Goal: Task Accomplishment & Management: Use online tool/utility

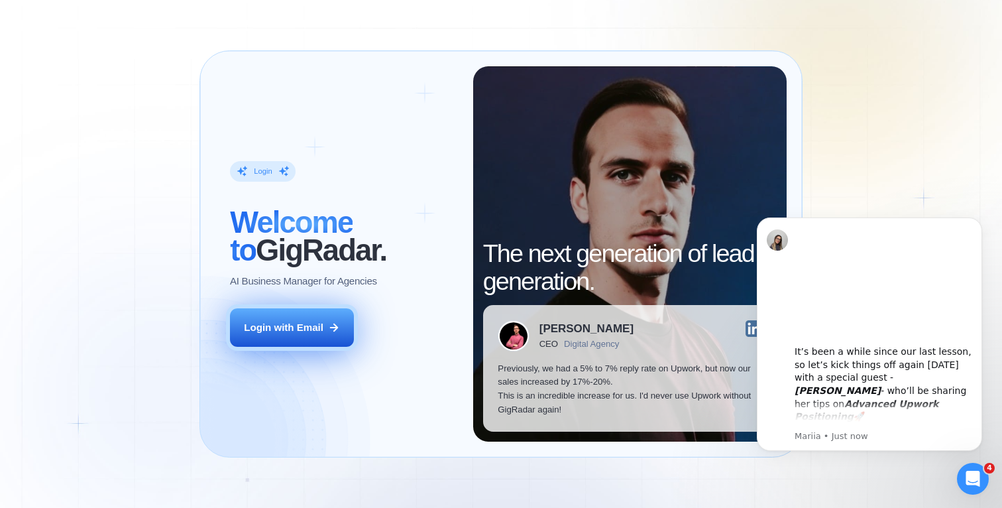
click at [309, 318] on button "Login with Email" at bounding box center [292, 327] width 124 height 39
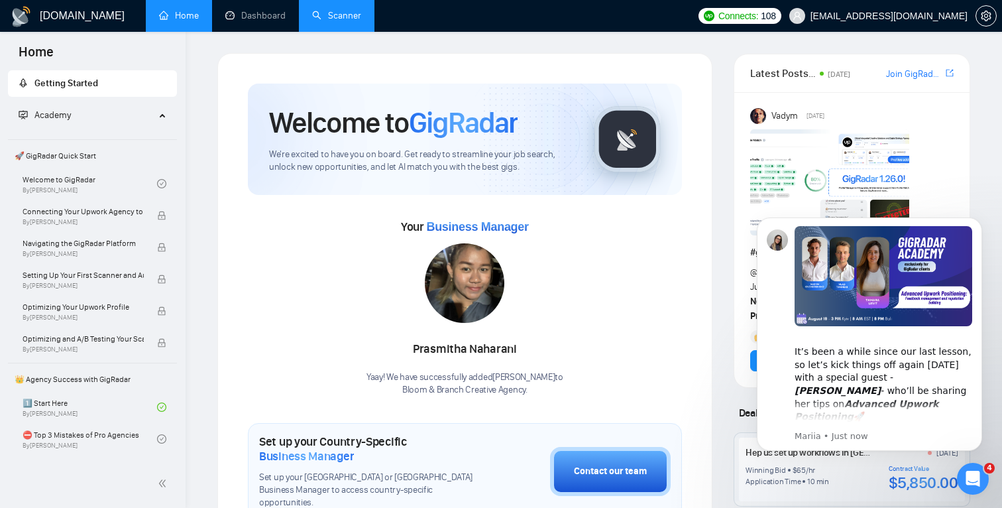
click at [344, 17] on link "Scanner" at bounding box center [336, 15] width 49 height 11
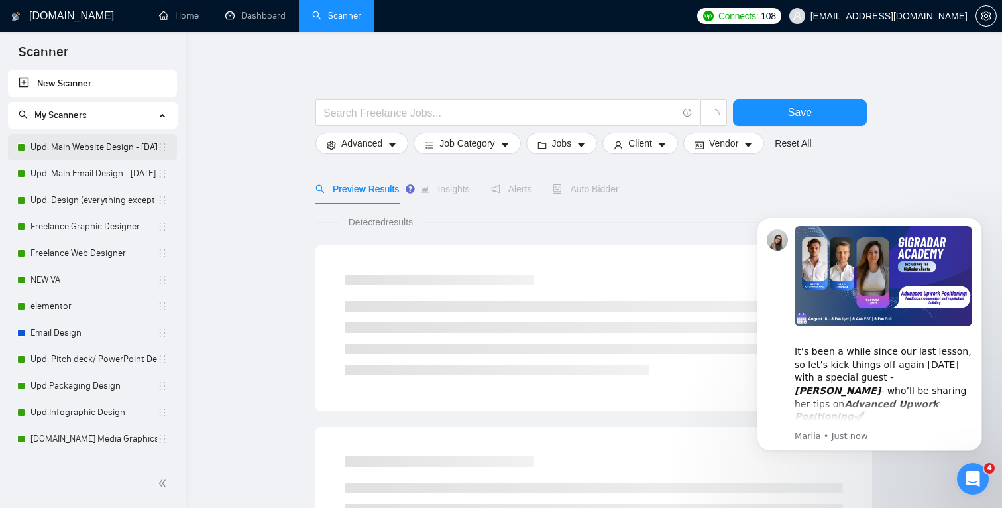
click at [68, 154] on link "Upd. Main Website Design - June 4 2025" at bounding box center [93, 147] width 127 height 27
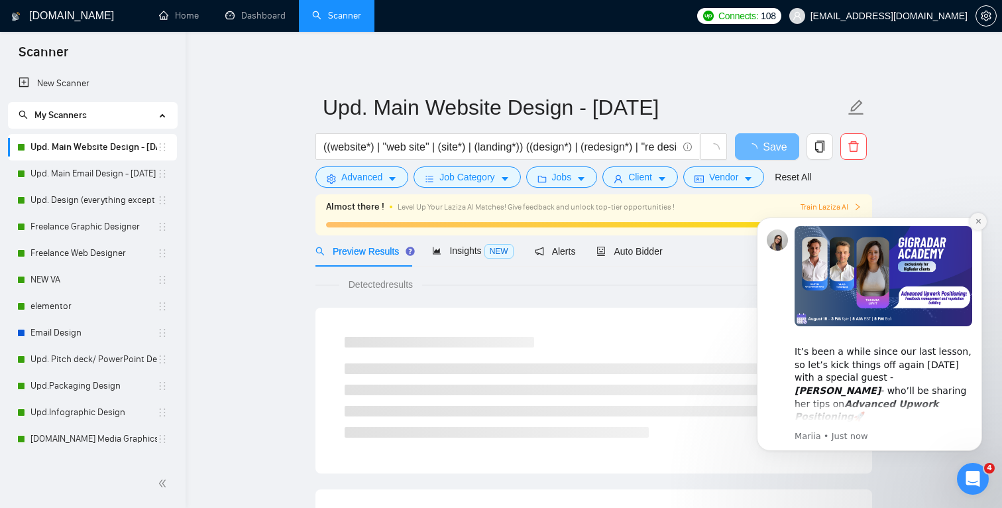
click at [977, 221] on icon "Dismiss notification" at bounding box center [978, 220] width 7 height 7
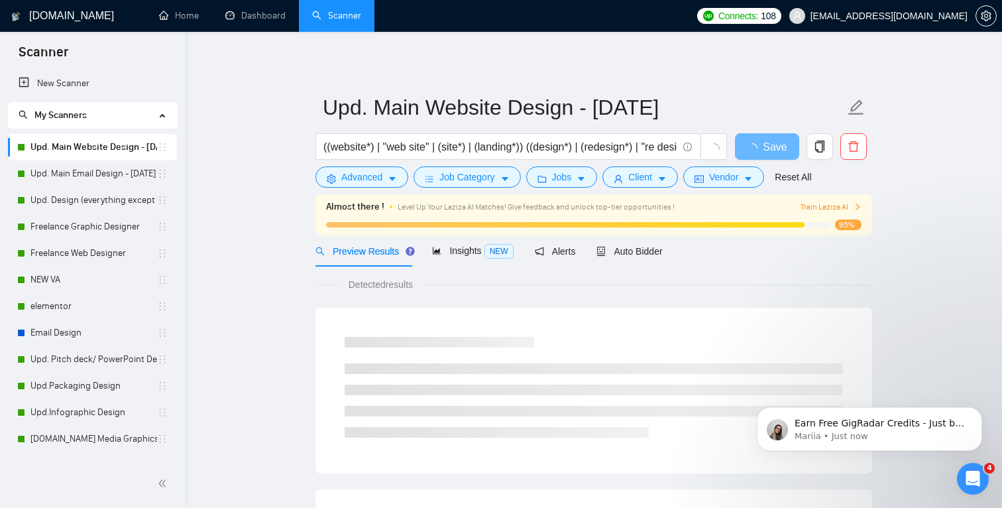
click at [853, 209] on span "Train Laziza AI" at bounding box center [831, 207] width 61 height 13
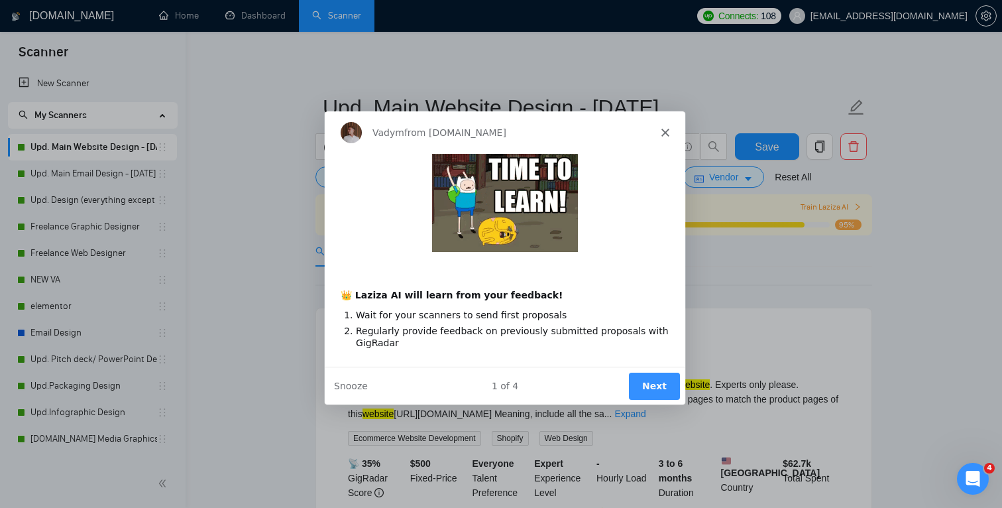
scroll to position [9, 0]
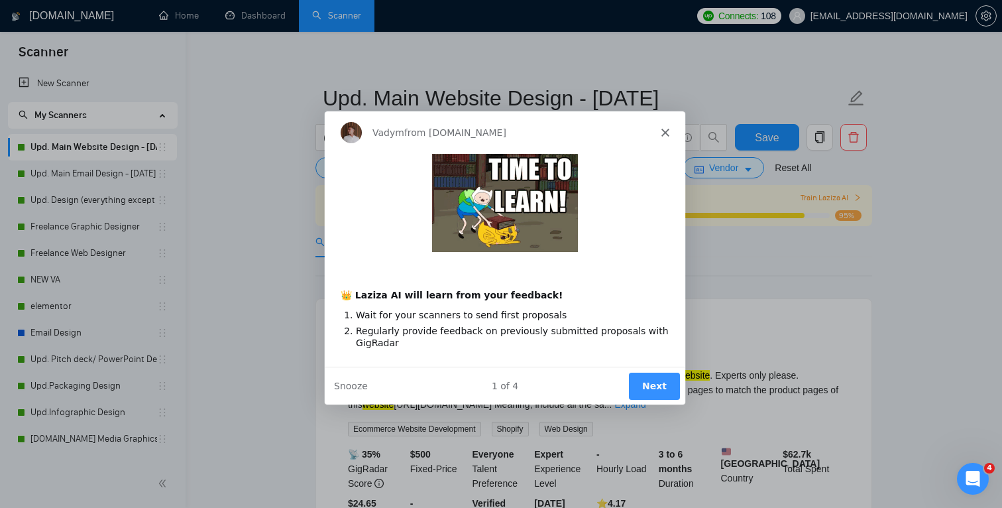
click at [664, 131] on polygon "Close" at bounding box center [665, 131] width 8 height 8
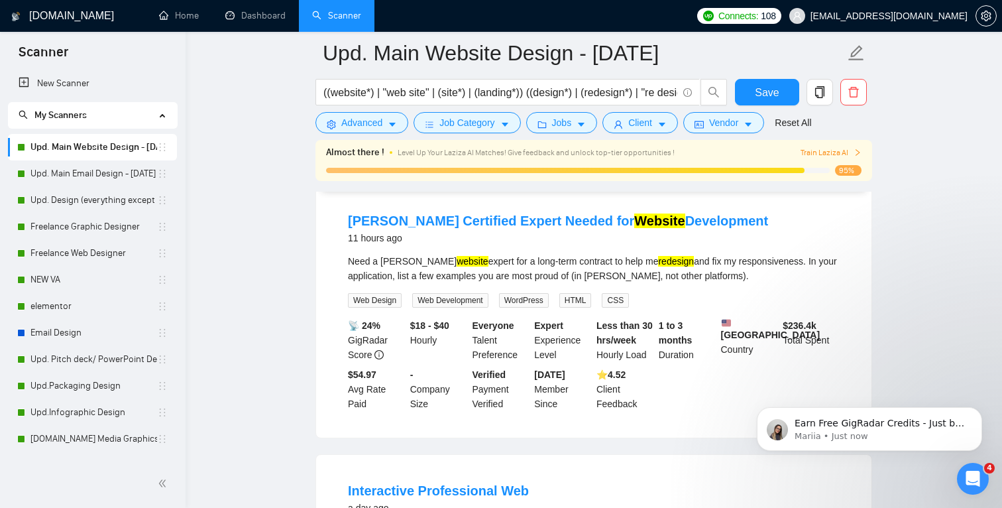
scroll to position [400, 0]
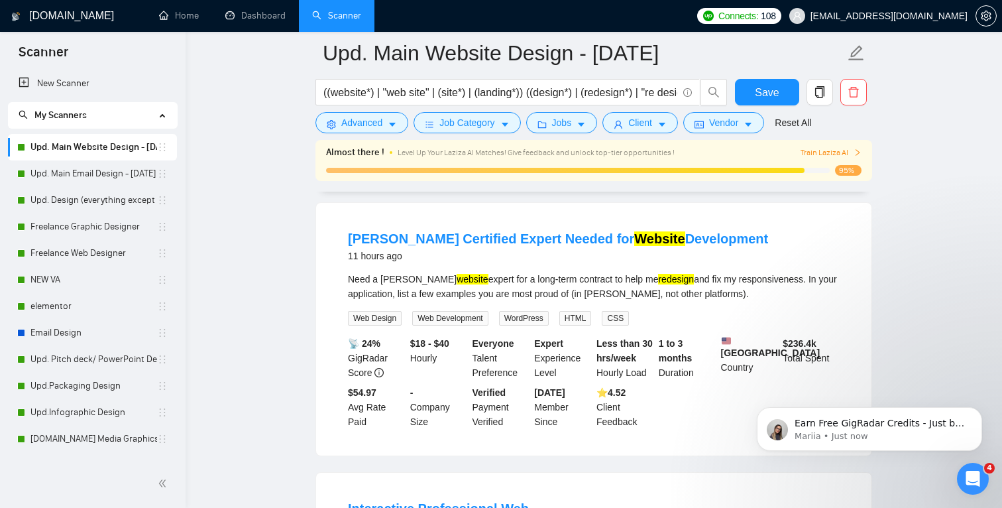
click at [411, 279] on li "Duda Certified Expert Needed for Website Development 11 hours ago Need a Duda w…" at bounding box center [594, 329] width 524 height 221
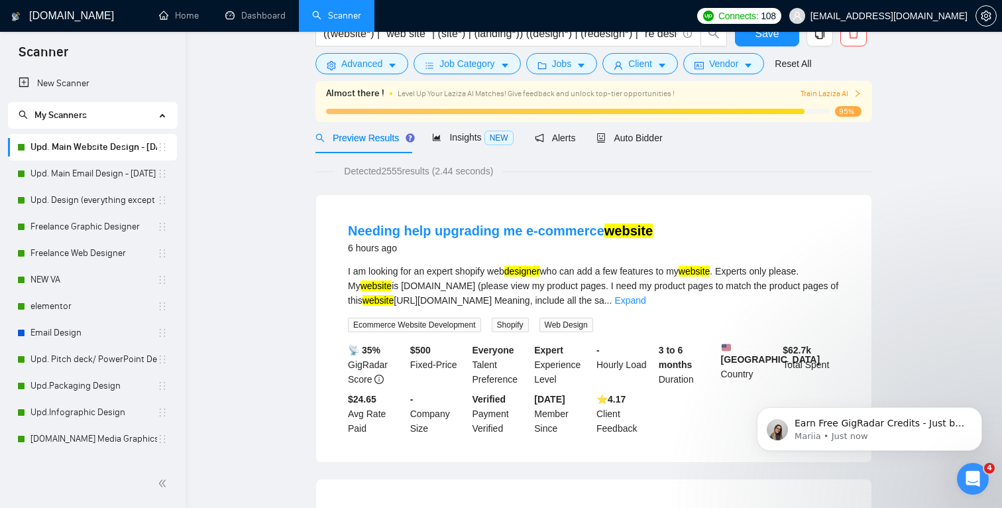
scroll to position [0, 0]
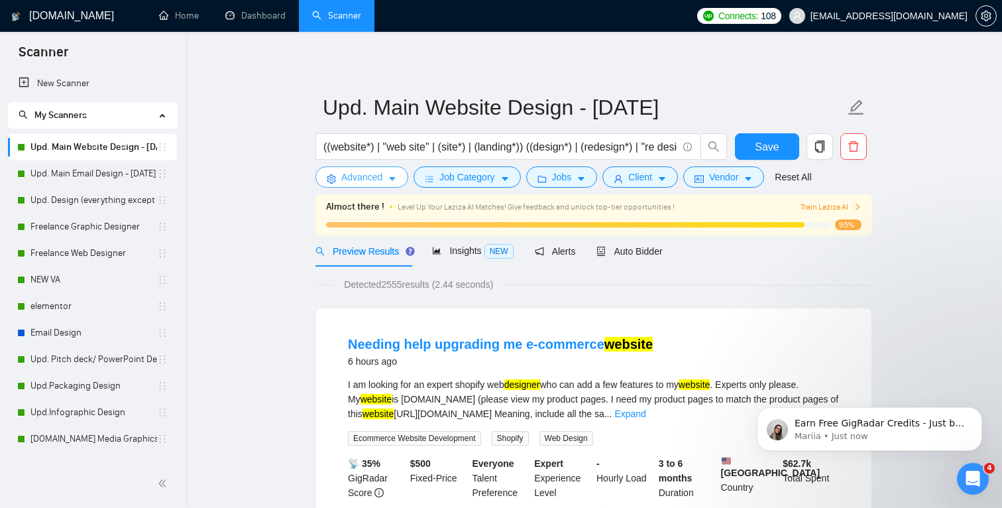
click at [382, 175] on span "Advanced" at bounding box center [361, 177] width 41 height 15
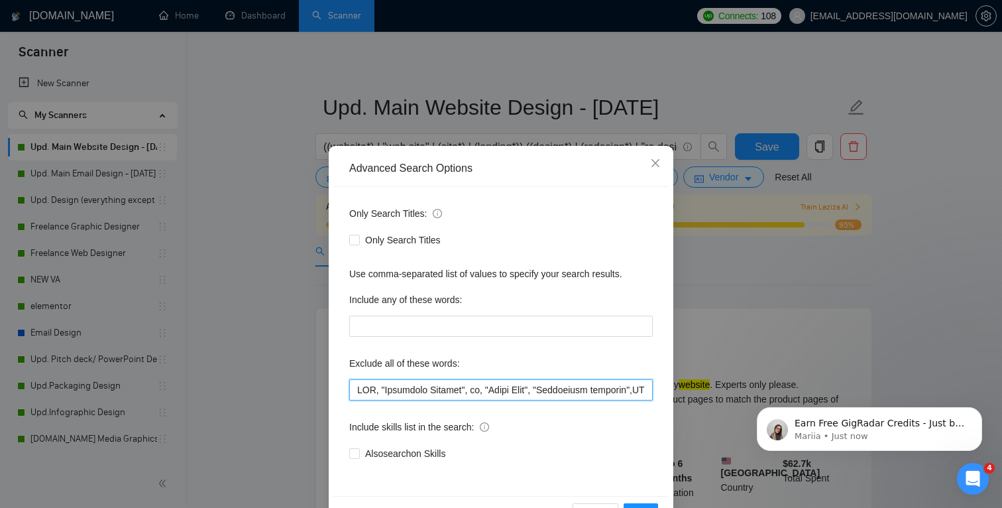
click at [353, 382] on input "text" at bounding box center [501, 389] width 304 height 21
paste input "a Duda"
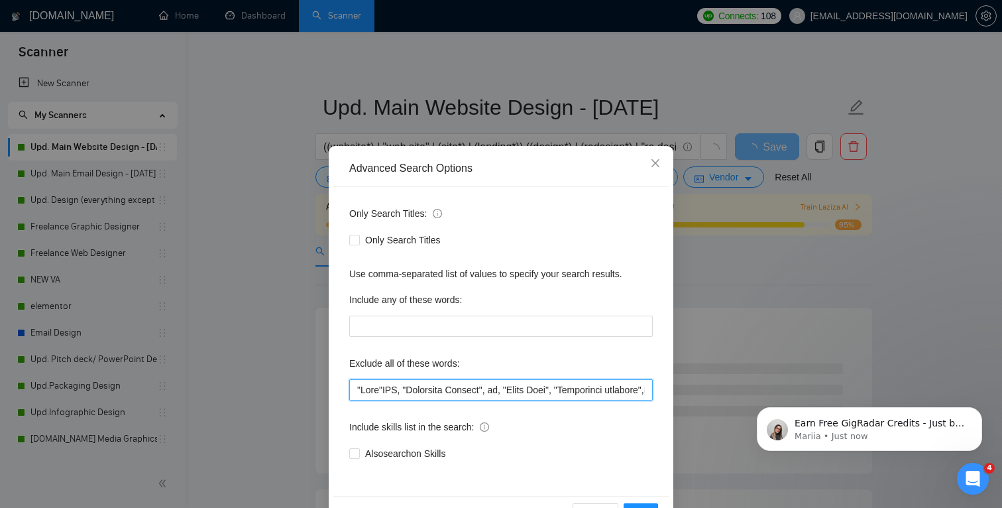
click at [385, 384] on input "text" at bounding box center [501, 389] width 304 height 21
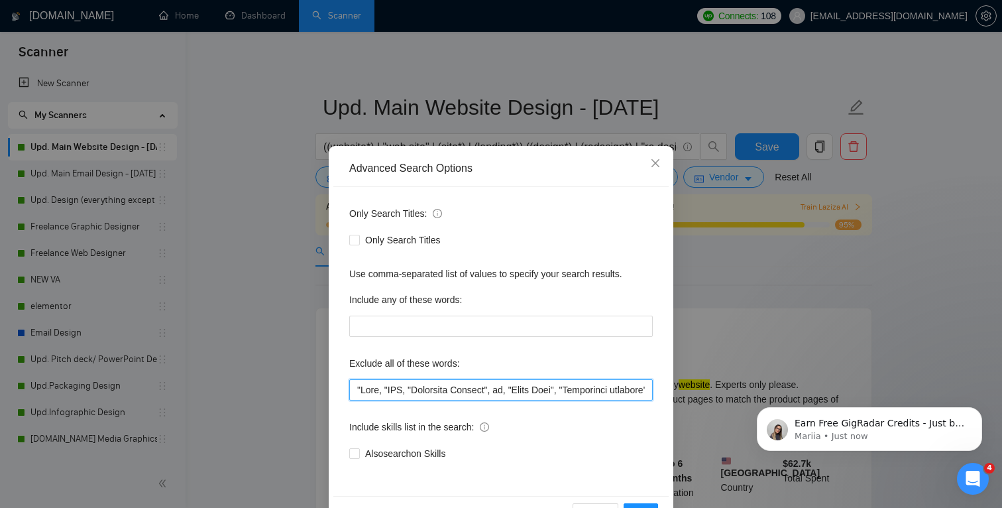
scroll to position [44, 0]
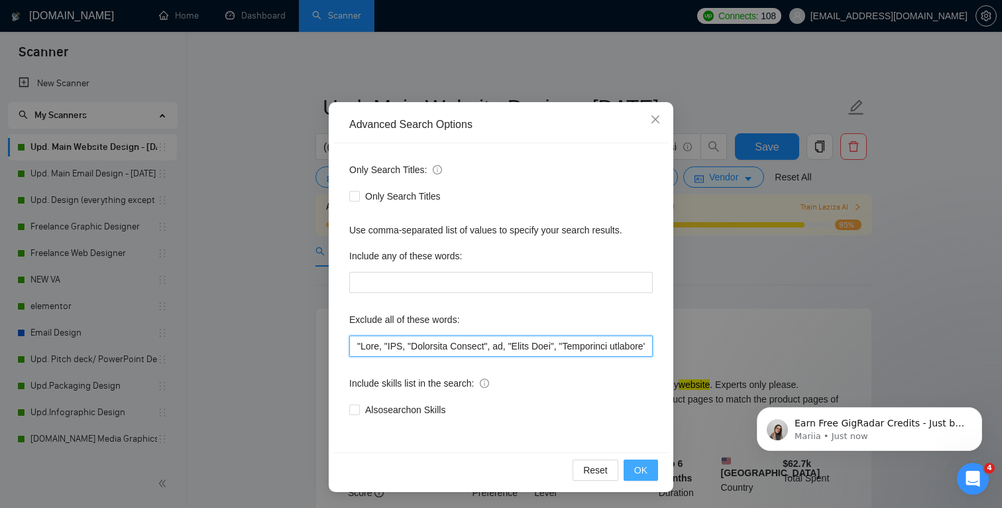
type input ""Duda, "SEO, "Braintree Gateway", ad, "Pitch Deck", "Automation engineer",ASP.N…"
click at [638, 468] on span "OK" at bounding box center [640, 470] width 13 height 15
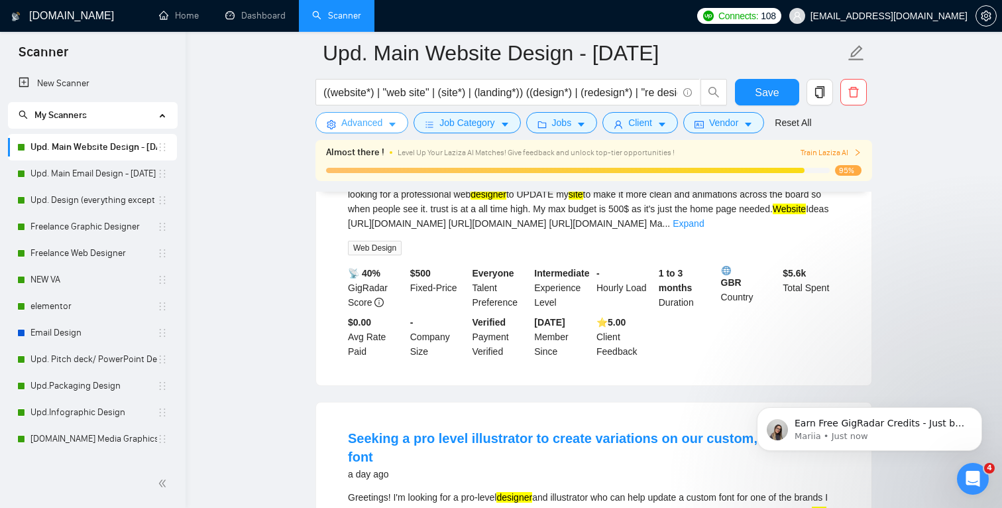
scroll to position [0, 0]
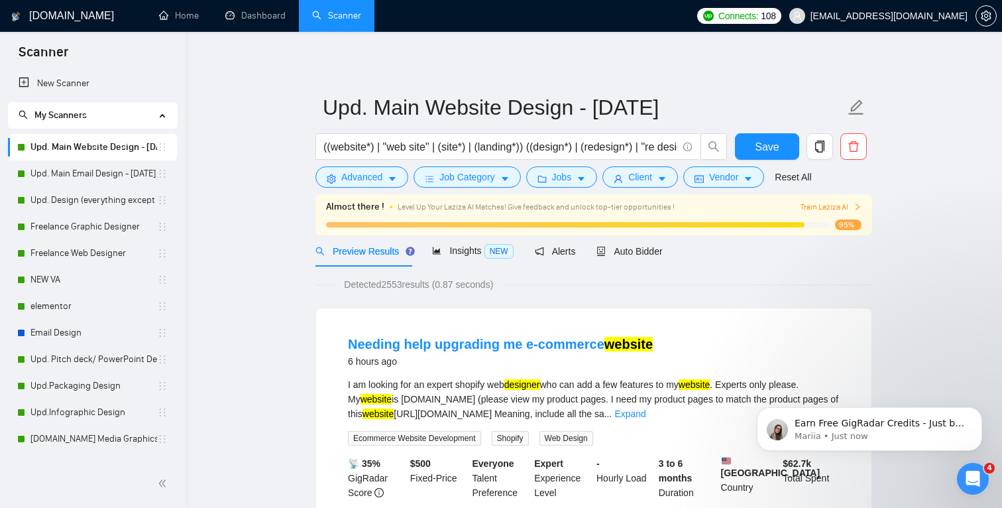
click at [854, 213] on div "Almost there ! Level Up Your Laziza AI Matches! Give feedback and unlock top-ti…" at bounding box center [594, 207] width 536 height 15
click at [854, 207] on icon "right" at bounding box center [858, 207] width 8 height 8
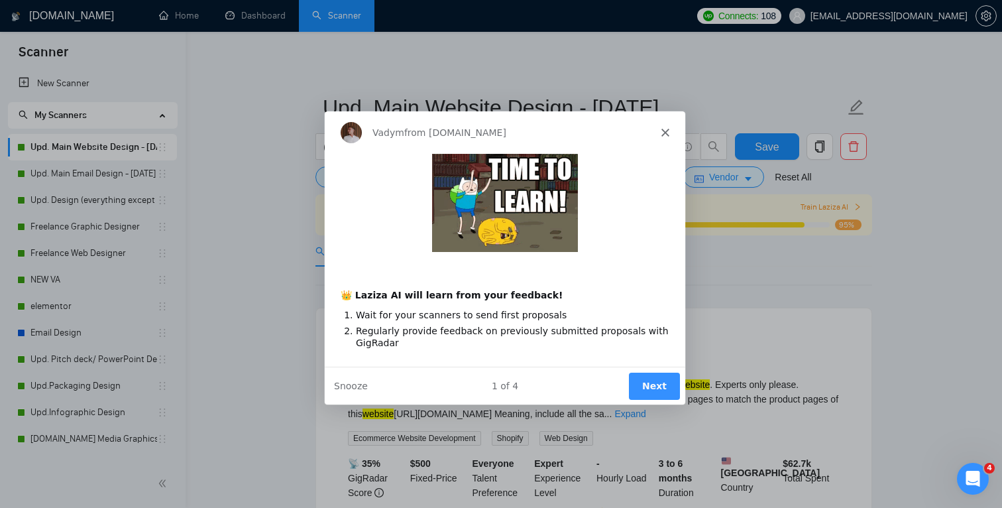
click at [654, 382] on button "Next" at bounding box center [653, 384] width 51 height 27
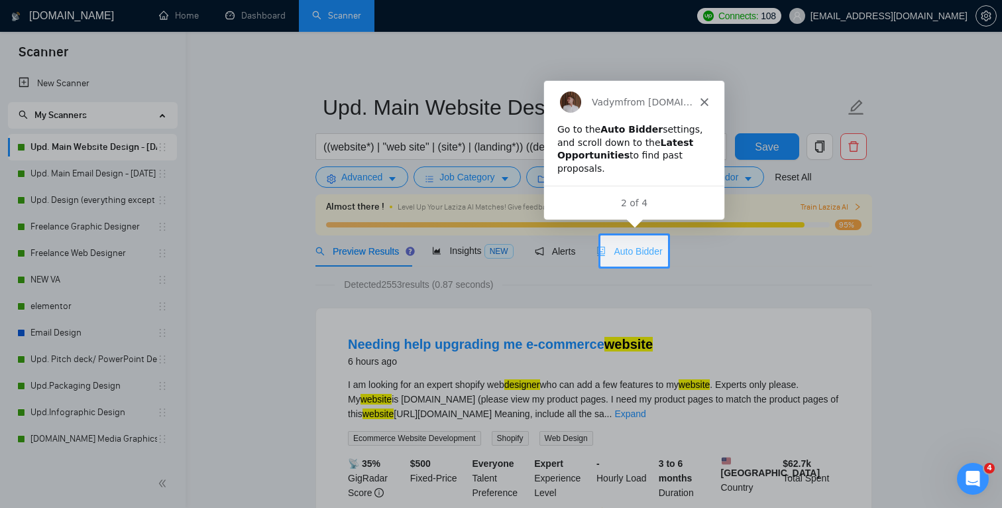
click at [632, 243] on div "Auto Bidder" at bounding box center [630, 250] width 66 height 31
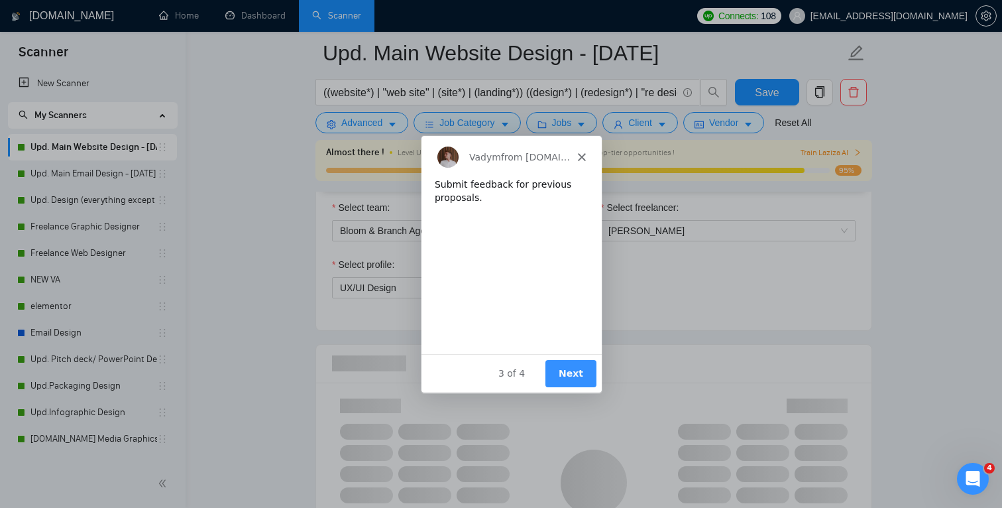
scroll to position [835, 0]
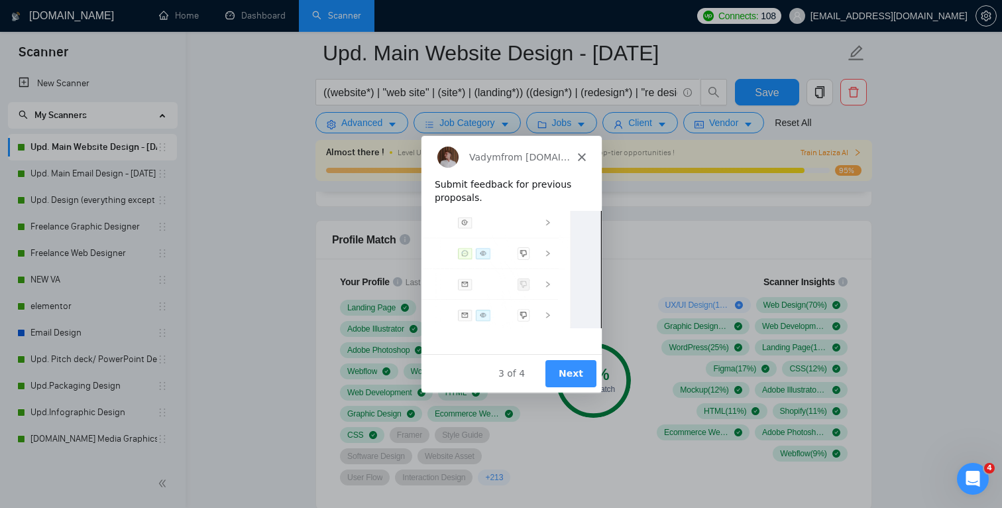
click at [581, 156] on polygon "Close" at bounding box center [581, 156] width 8 height 8
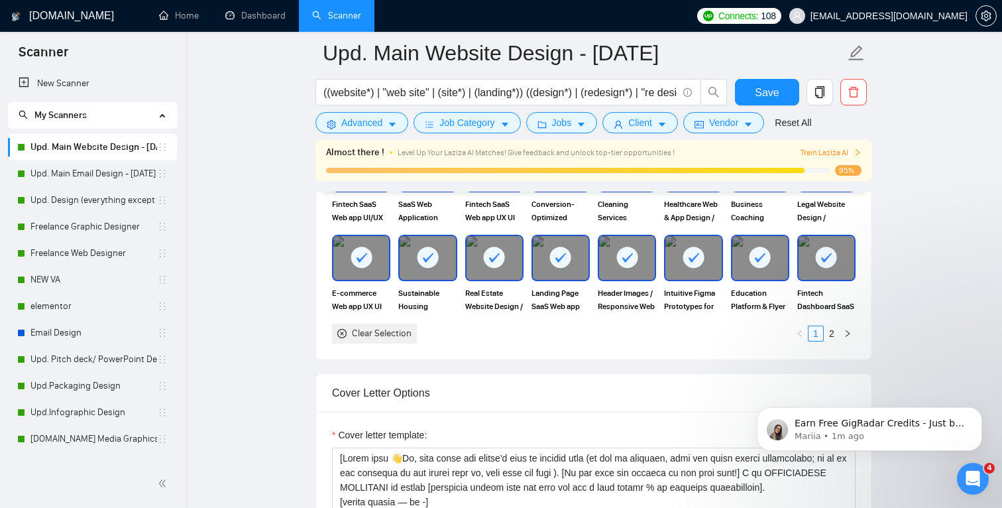
scroll to position [1328, 0]
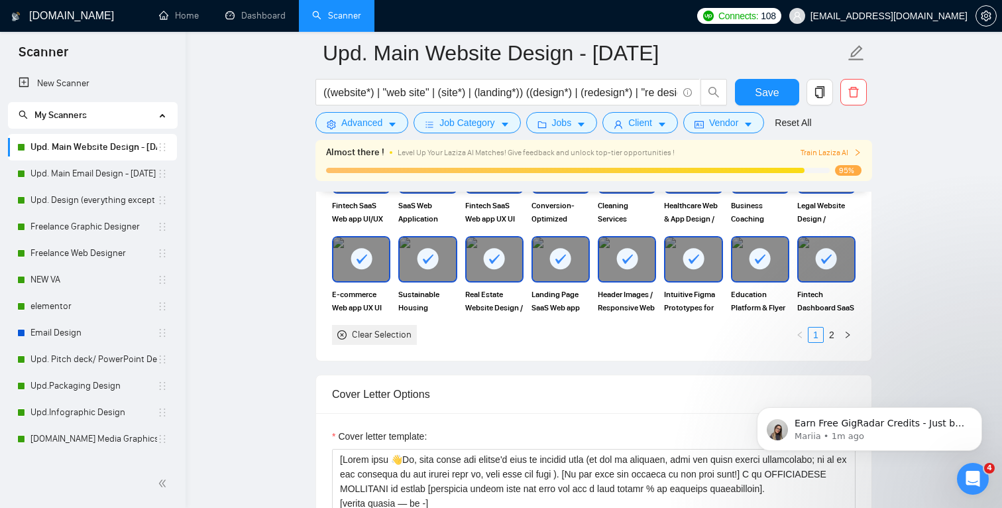
click at [618, 262] on rect at bounding box center [626, 258] width 21 height 21
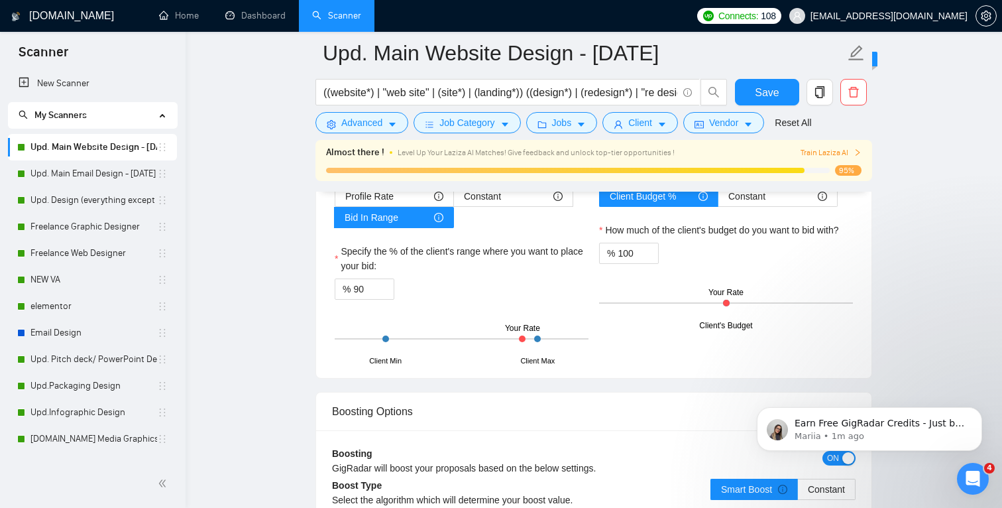
scroll to position [2262, 0]
click at [530, 336] on div "Client Min Client Max Your Rate" at bounding box center [462, 338] width 254 height 46
drag, startPoint x: 371, startPoint y: 285, endPoint x: 331, endPoint y: 284, distance: 39.8
click at [332, 284] on div "Profile Rate Constant Bid In Range Specify the % of the client's range where yo…" at bounding box center [461, 273] width 259 height 176
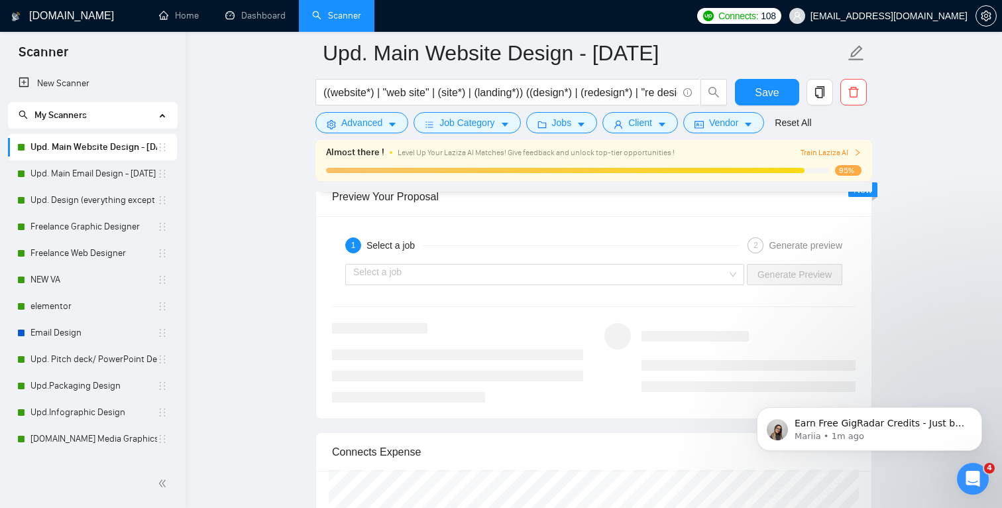
scroll to position [2644, 0]
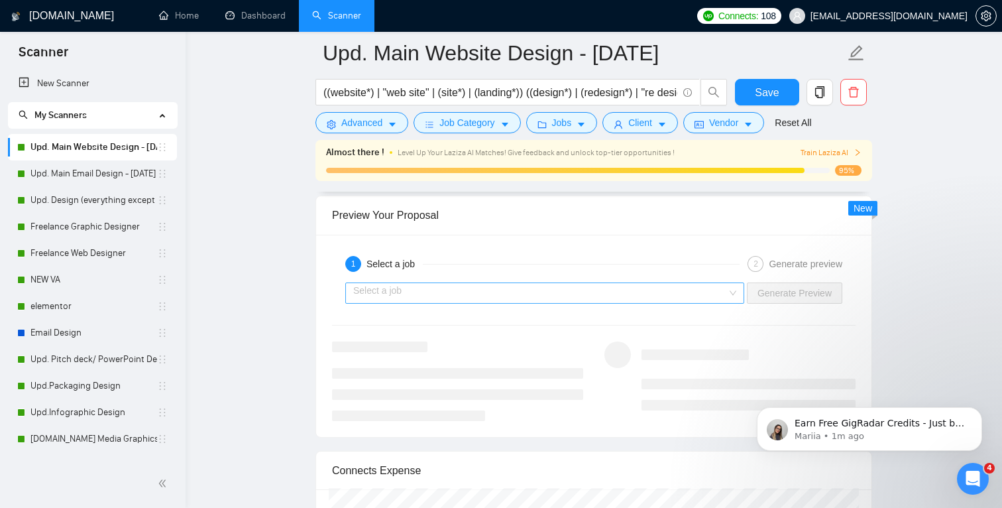
type input "95"
click at [611, 290] on input "search" at bounding box center [540, 293] width 374 height 20
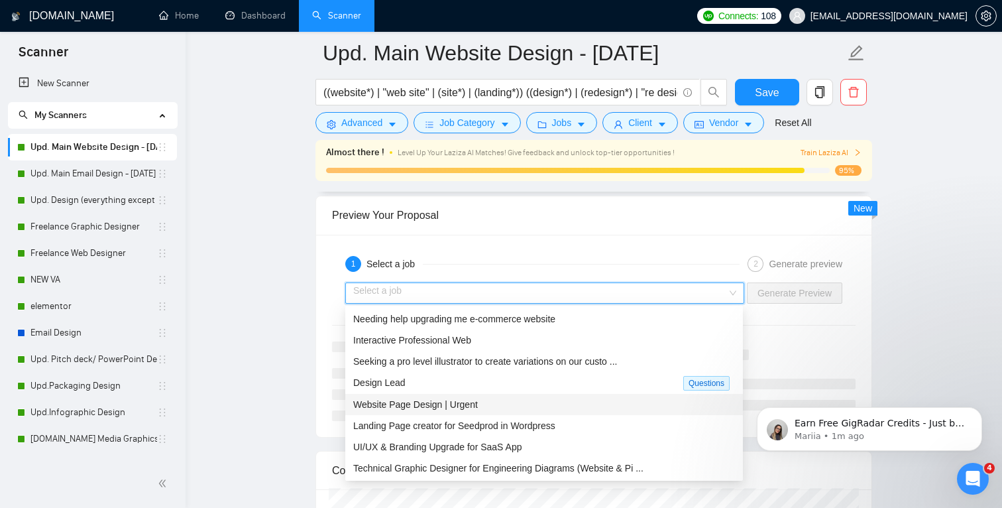
click at [466, 401] on span "Website Page Design | Urgent" at bounding box center [415, 404] width 125 height 11
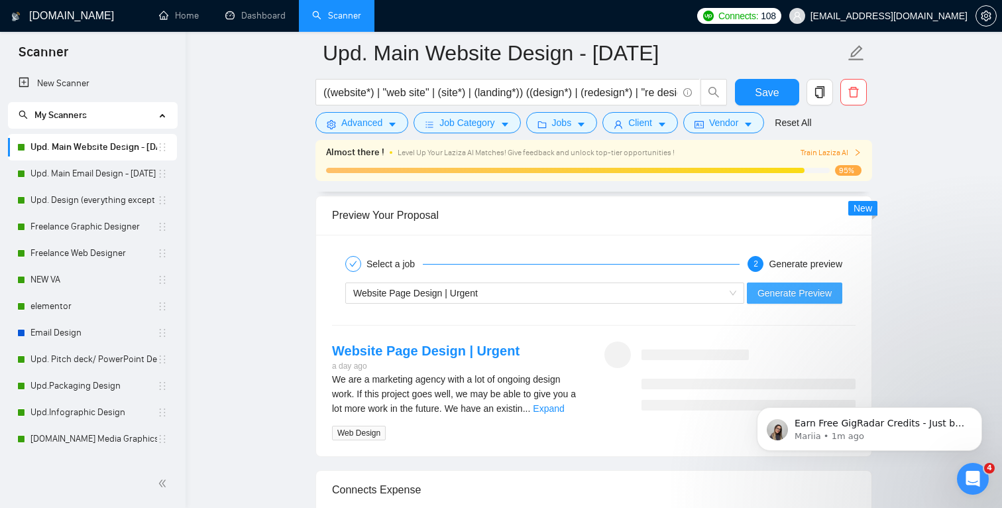
click at [800, 293] on span "Generate Preview" at bounding box center [795, 293] width 74 height 15
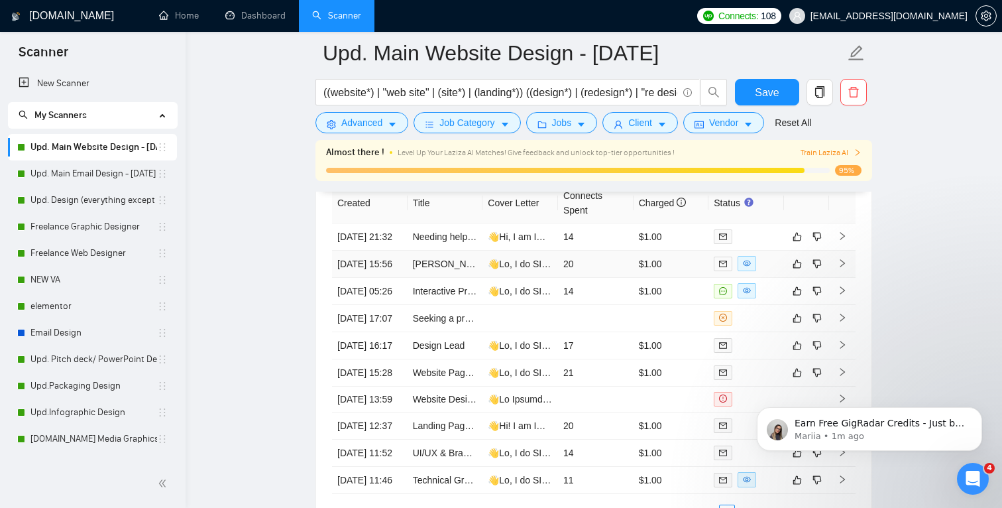
scroll to position [3507, 0]
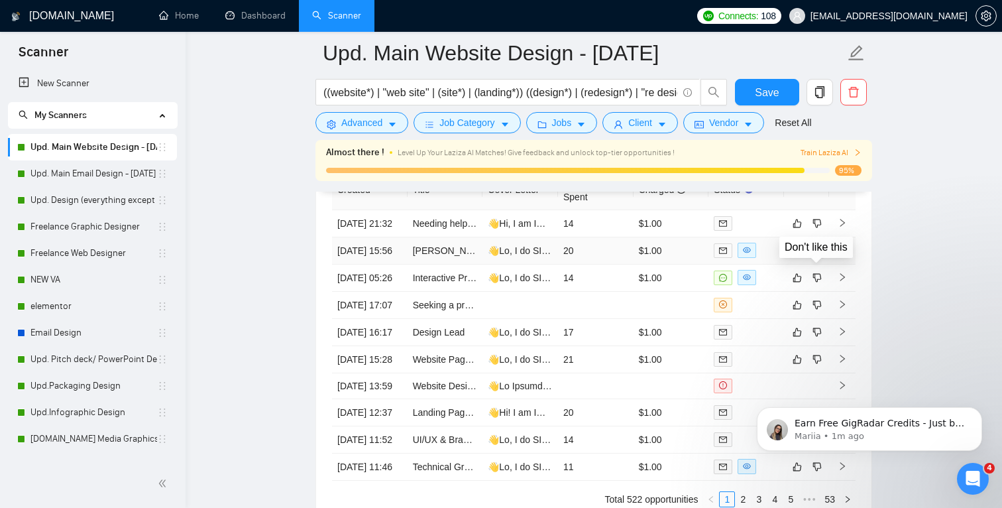
click at [820, 256] on icon "dislike" at bounding box center [817, 250] width 9 height 11
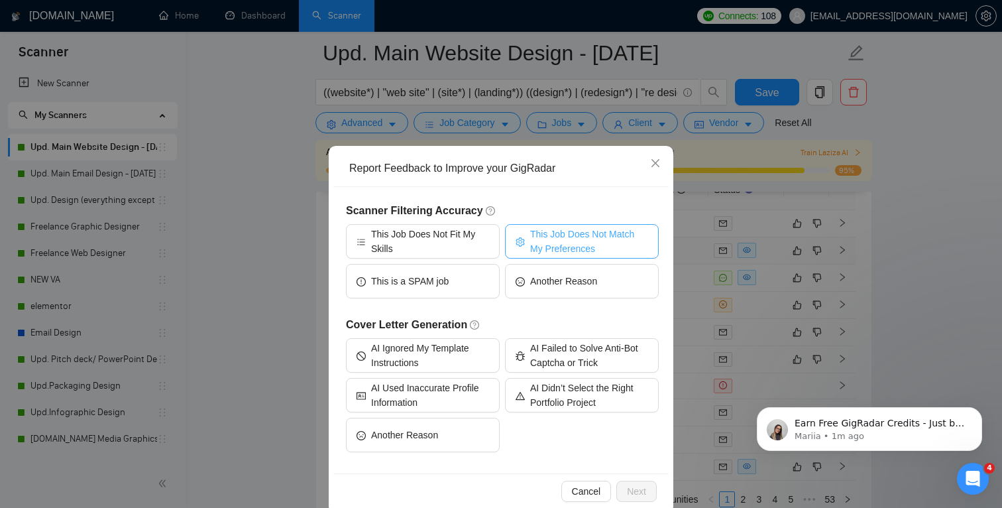
click at [600, 242] on span "This Job Does Not Match My Preferences" at bounding box center [589, 241] width 118 height 29
click at [630, 494] on span "Next" at bounding box center [636, 491] width 19 height 15
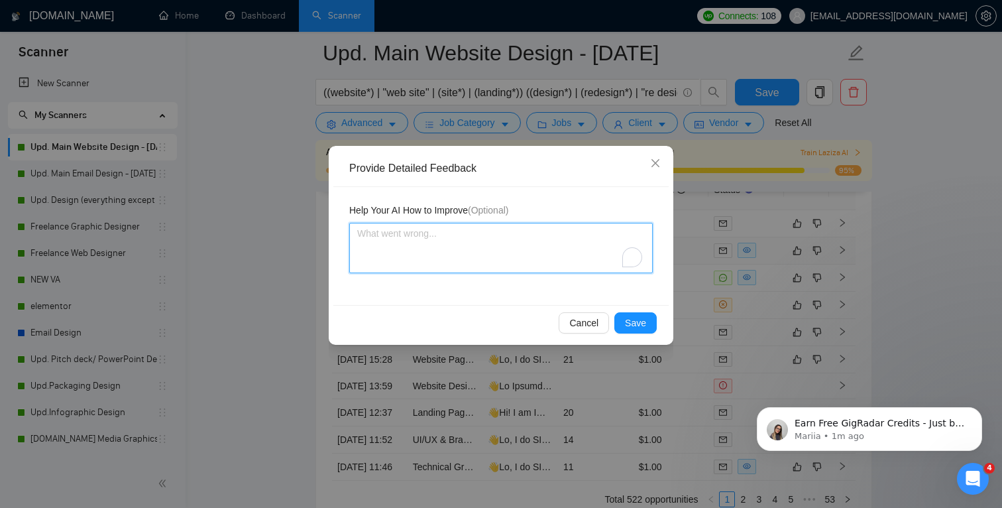
click at [461, 246] on textarea "To enrich screen reader interactions, please activate Accessibility in Grammarl…" at bounding box center [501, 248] width 304 height 50
type textarea "i"
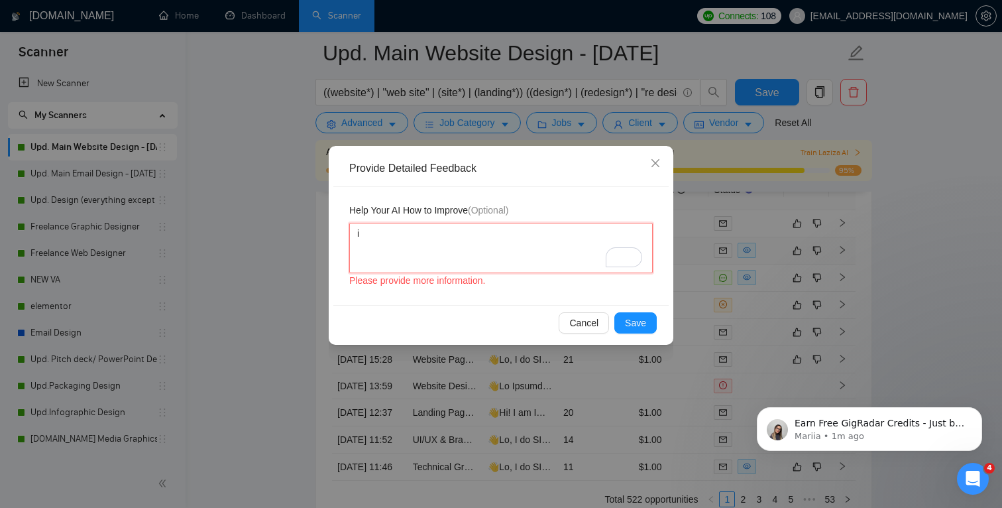
type textarea "i"
type textarea "i DO"
type textarea "i DON"
type textarea "i DONT"
type textarea "I"
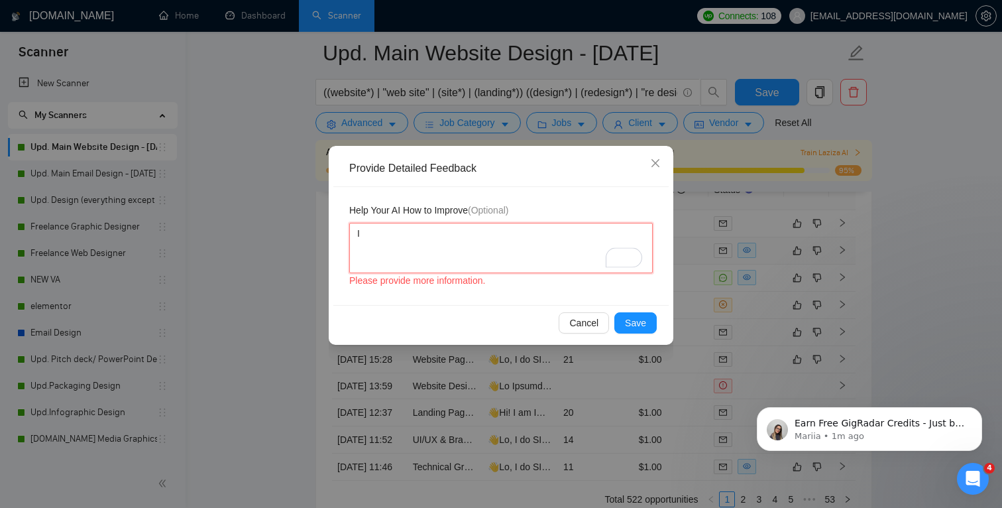
type textarea "I"
type textarea "I d"
type textarea "I do"
type textarea "I don"
type textarea "I dont"
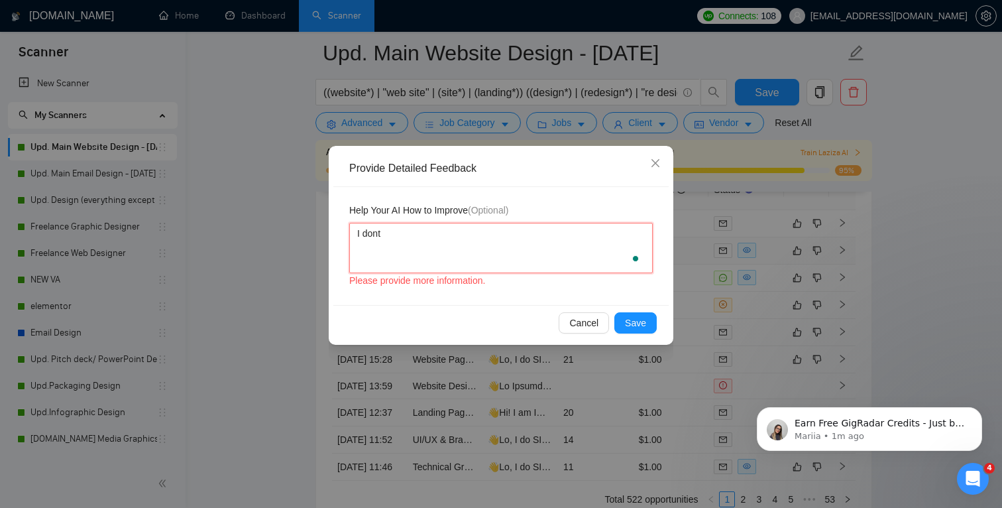
type textarea "I dont"
type textarea "I dont w"
type textarea "I dont wo"
type textarea "I dont wor"
type textarea "I dont work"
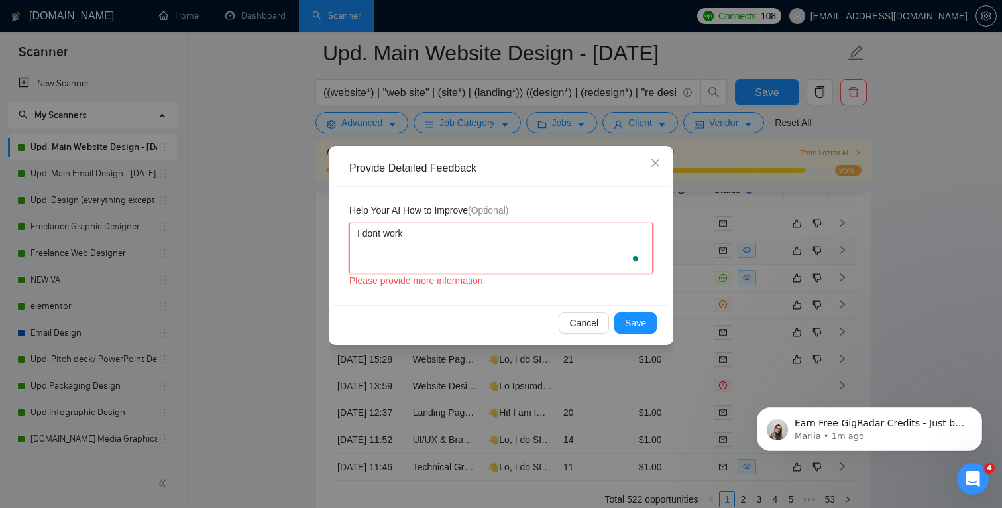
type textarea "I dont work"
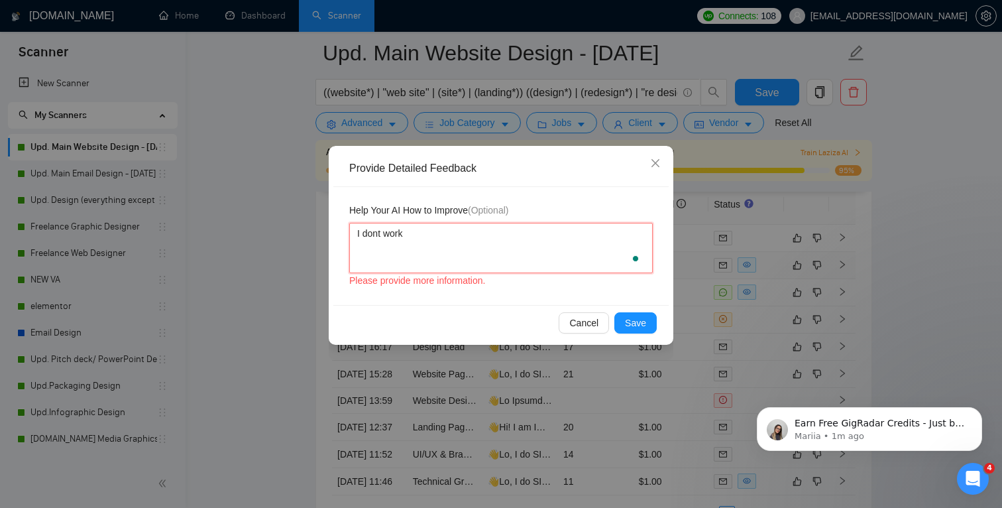
type textarea "I dont work i"
type textarea "I dont work in"
type textarea "I dont work in D"
type textarea "I dont work in Du"
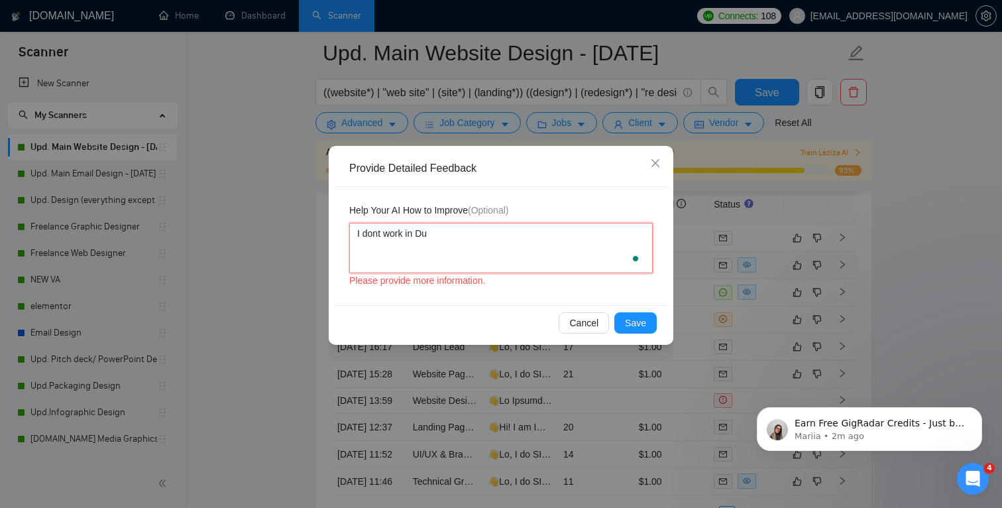
type textarea "I dont work in Dud"
type textarea "I dont work in Duda"
click at [632, 318] on span "Save" at bounding box center [635, 323] width 21 height 15
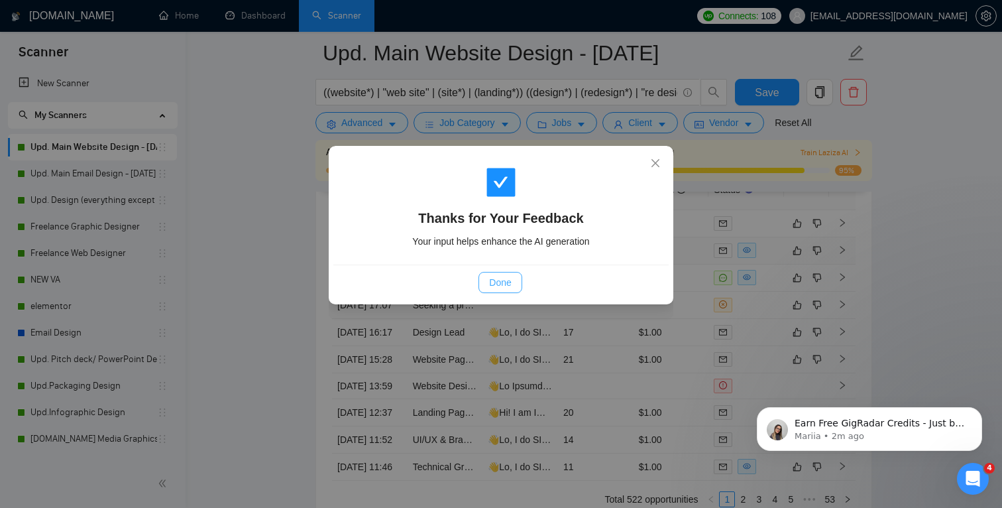
click at [497, 286] on span "Done" at bounding box center [500, 282] width 22 height 15
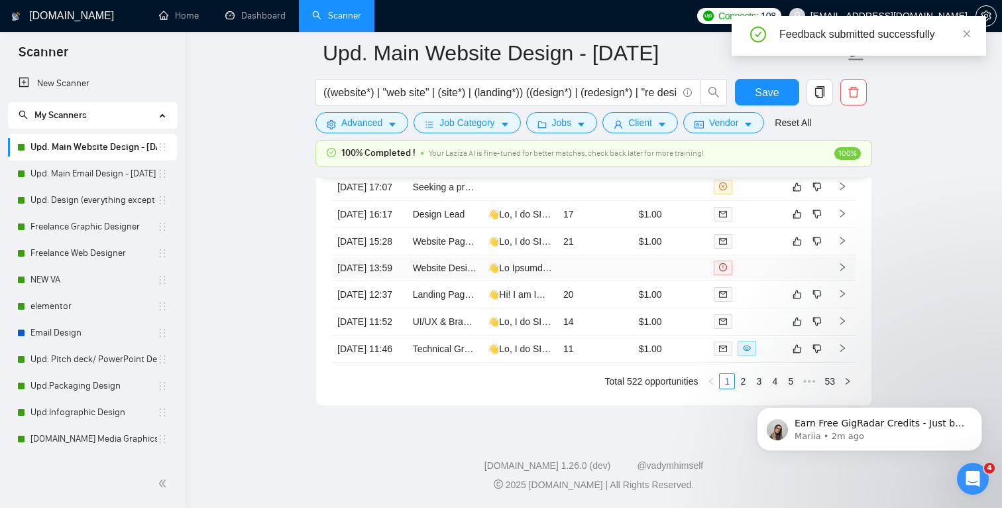
scroll to position [3745, 0]
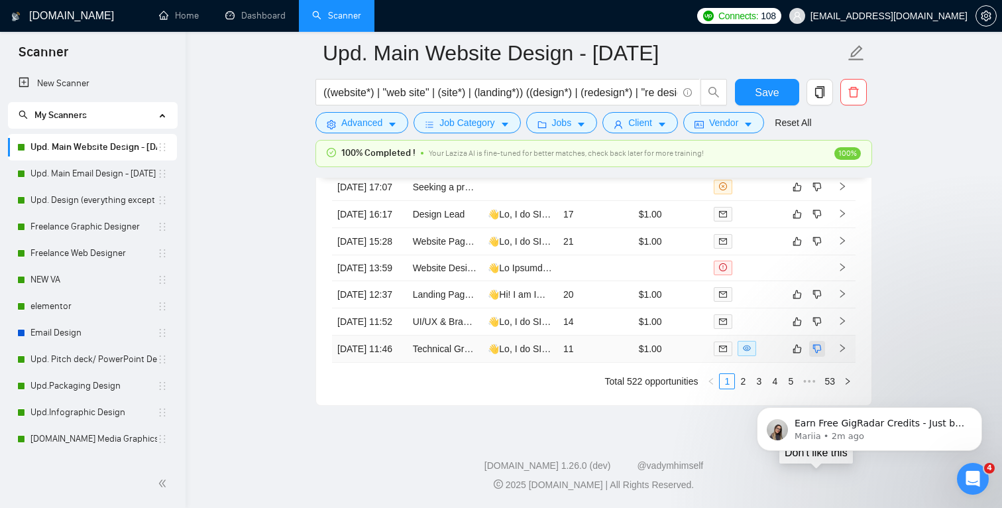
click at [816, 343] on icon "dislike" at bounding box center [817, 348] width 9 height 11
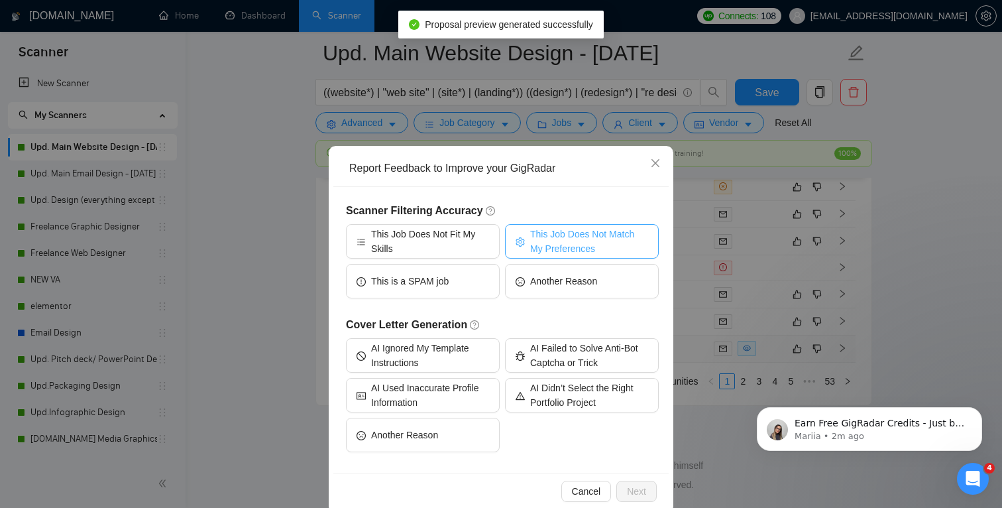
click at [580, 243] on span "This Job Does Not Match My Preferences" at bounding box center [589, 241] width 118 height 29
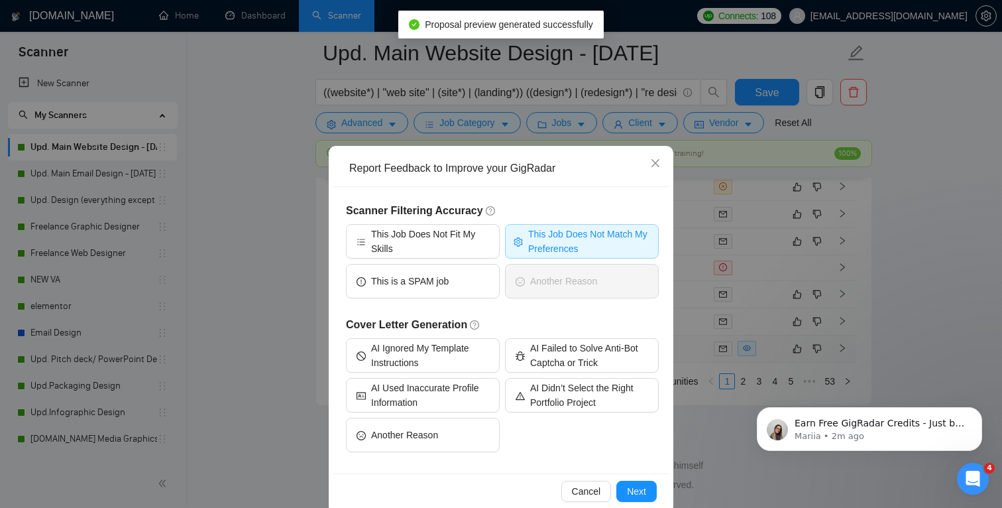
click at [643, 479] on div "Cancel Next" at bounding box center [500, 490] width 335 height 35
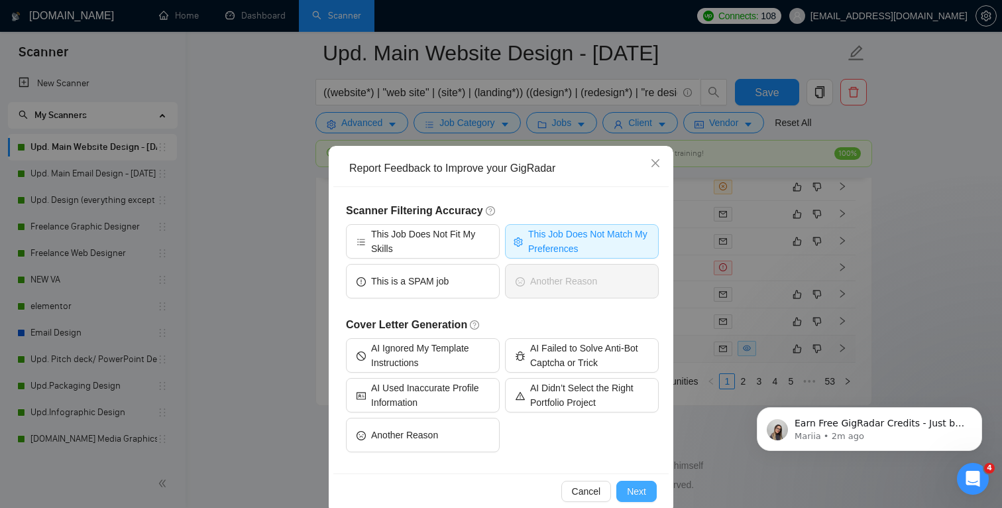
click at [645, 485] on span "Next" at bounding box center [636, 491] width 19 height 15
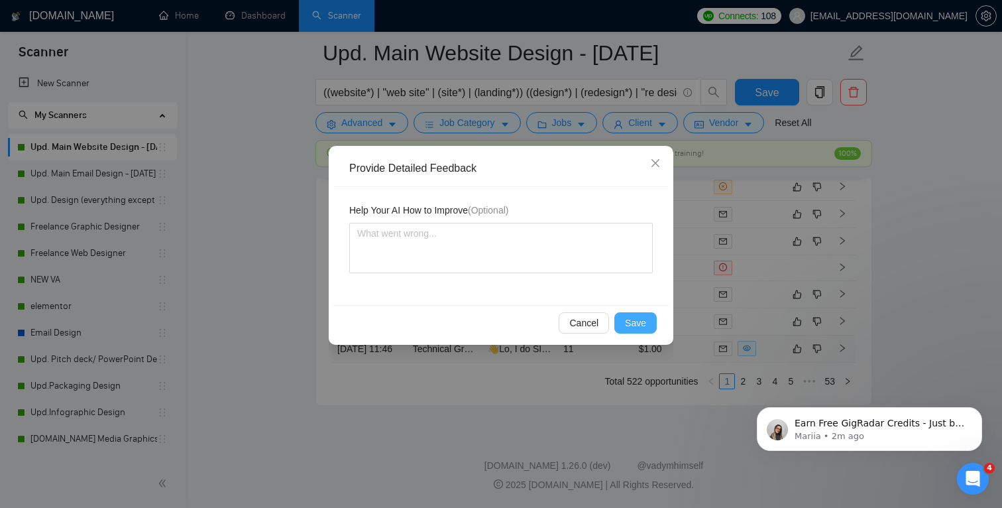
click at [645, 316] on span "Save" at bounding box center [635, 323] width 21 height 15
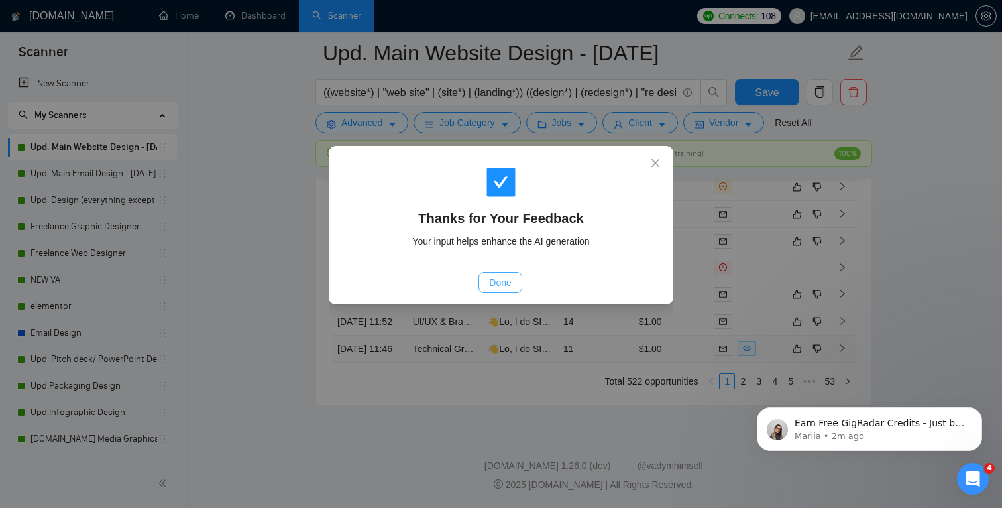
click at [498, 275] on span "Done" at bounding box center [500, 282] width 22 height 15
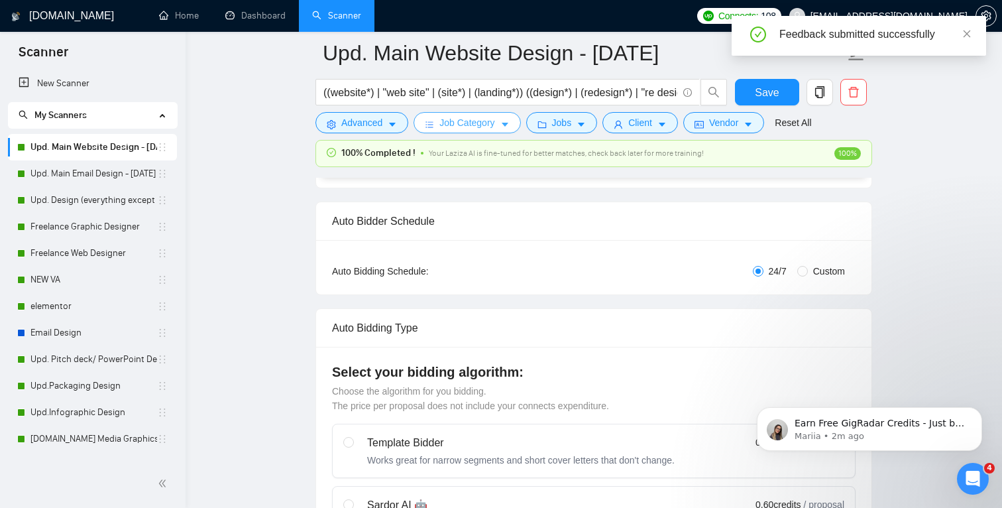
scroll to position [0, 0]
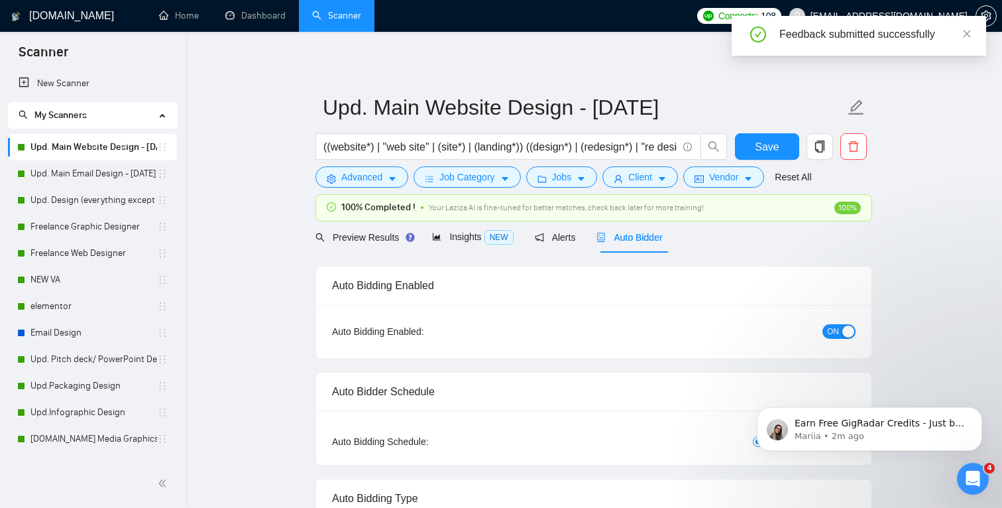
click at [756, 223] on div "Preview Results Insights NEW Alerts Auto Bidder" at bounding box center [594, 236] width 557 height 31
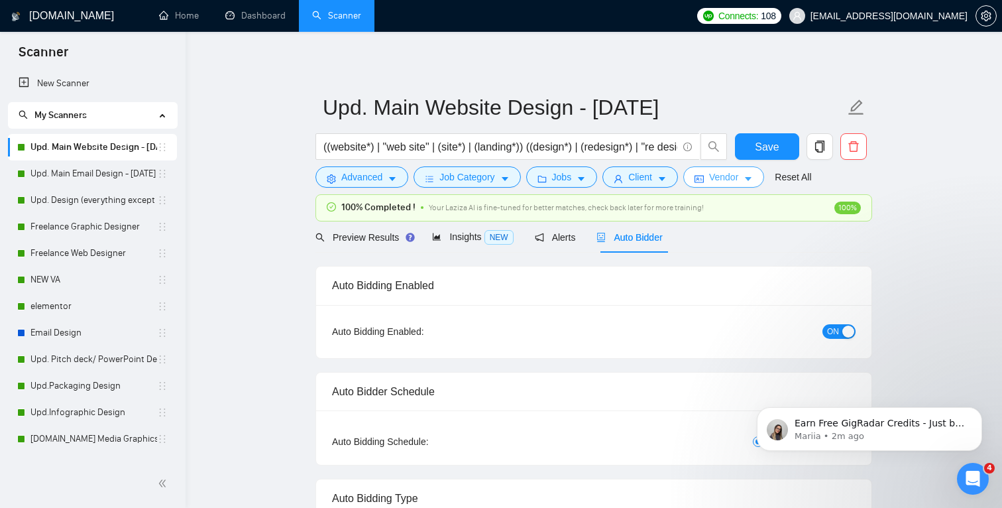
click at [738, 172] on span "Vendor" at bounding box center [723, 177] width 29 height 15
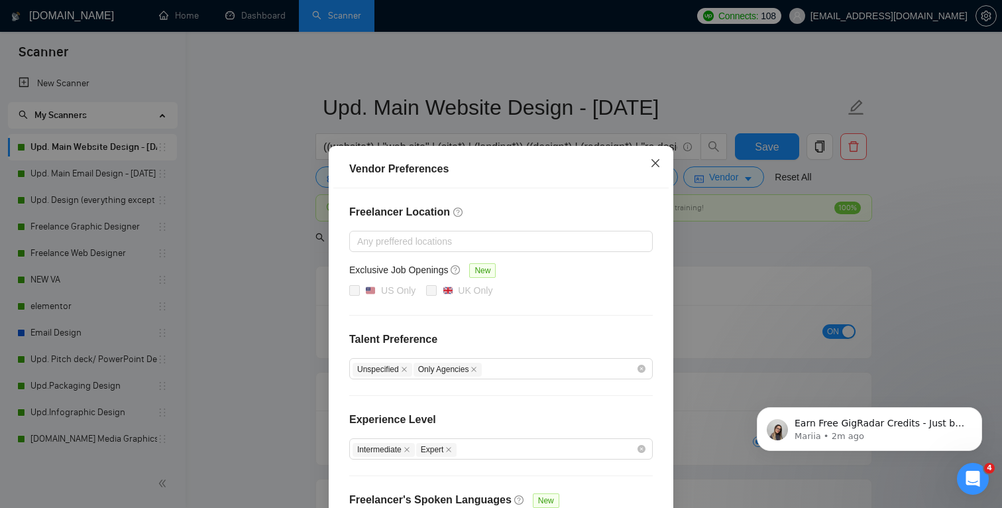
click at [656, 163] on icon "close" at bounding box center [656, 163] width 8 height 8
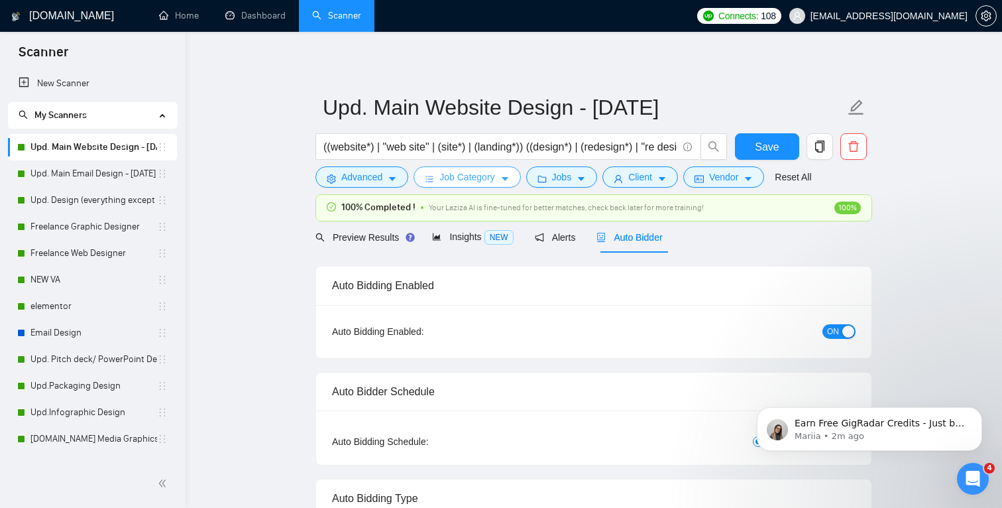
click at [461, 177] on span "Job Category" at bounding box center [467, 177] width 55 height 15
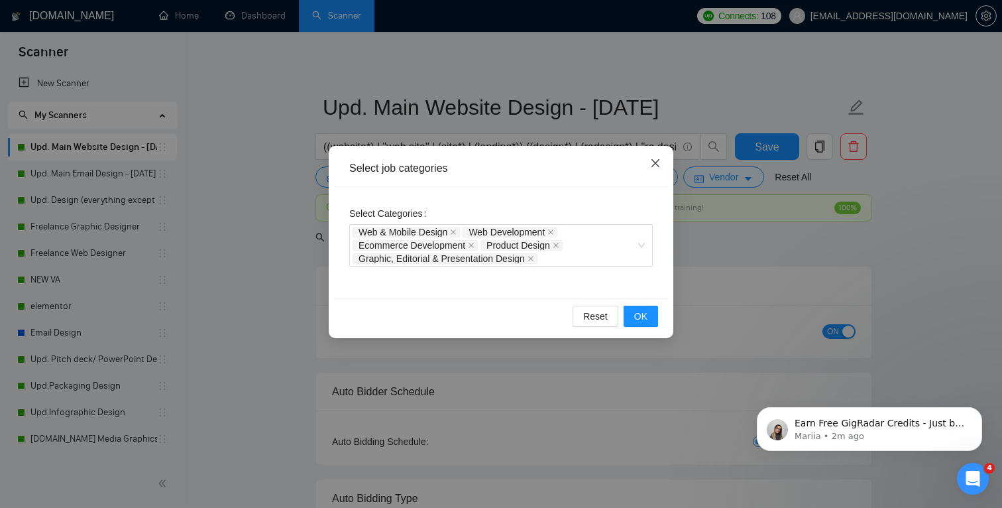
click at [654, 160] on icon "close" at bounding box center [655, 163] width 11 height 11
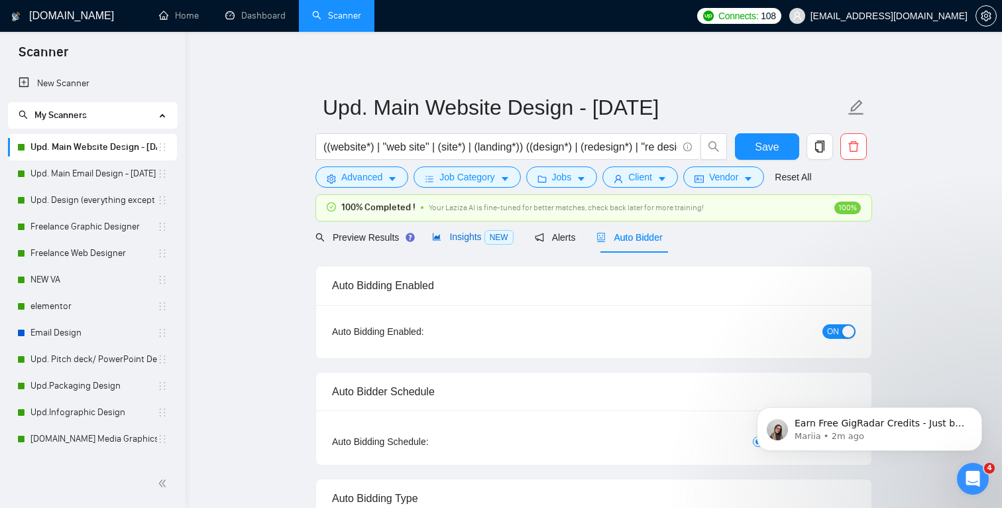
click at [463, 240] on span "Insights NEW" at bounding box center [472, 236] width 81 height 11
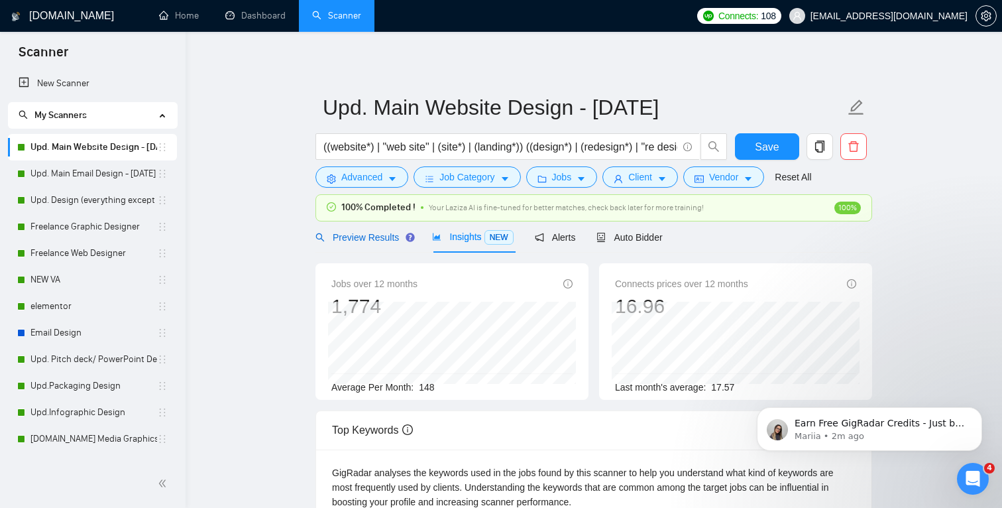
click at [334, 238] on span "Preview Results" at bounding box center [363, 237] width 95 height 11
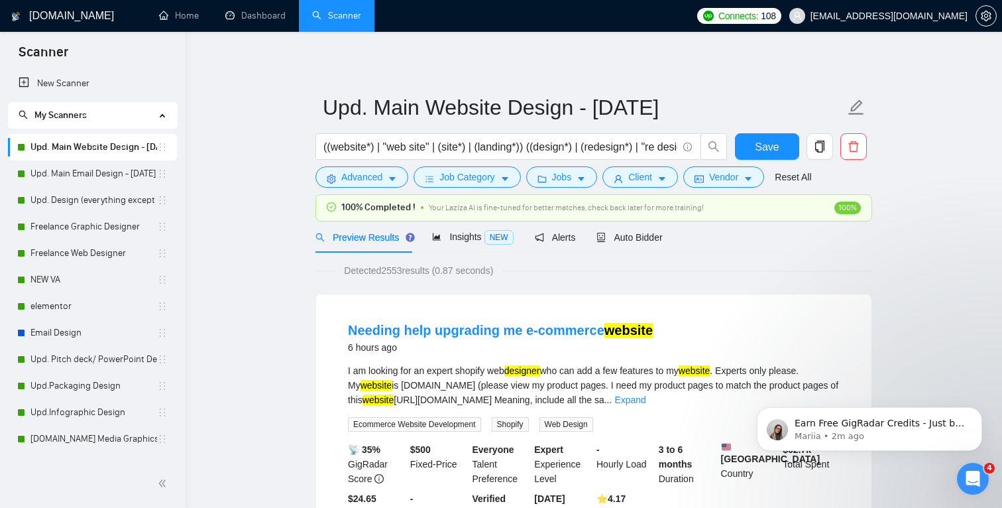
click at [359, 210] on span "100% Completed !" at bounding box center [378, 207] width 74 height 15
click at [359, 186] on button "Advanced" at bounding box center [362, 176] width 93 height 21
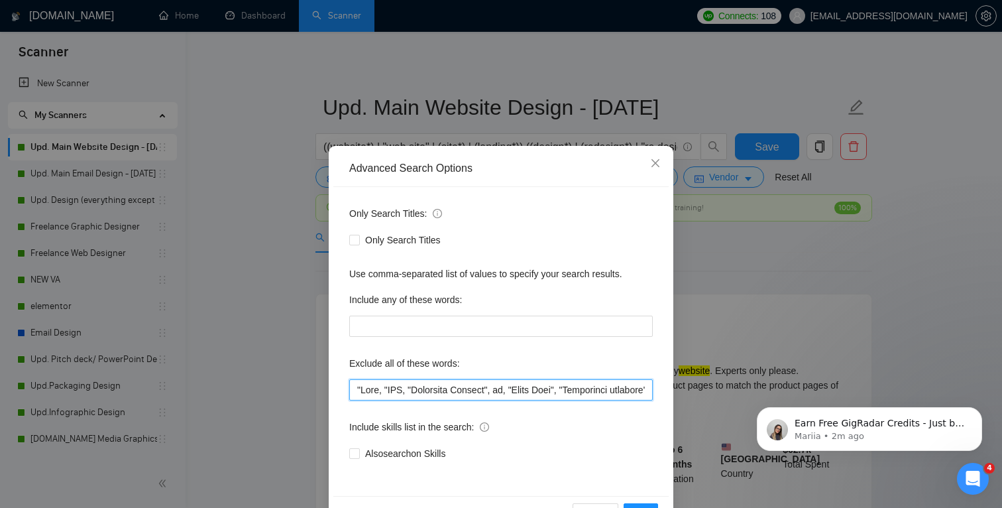
click at [354, 386] on input "text" at bounding box center [501, 389] width 304 height 21
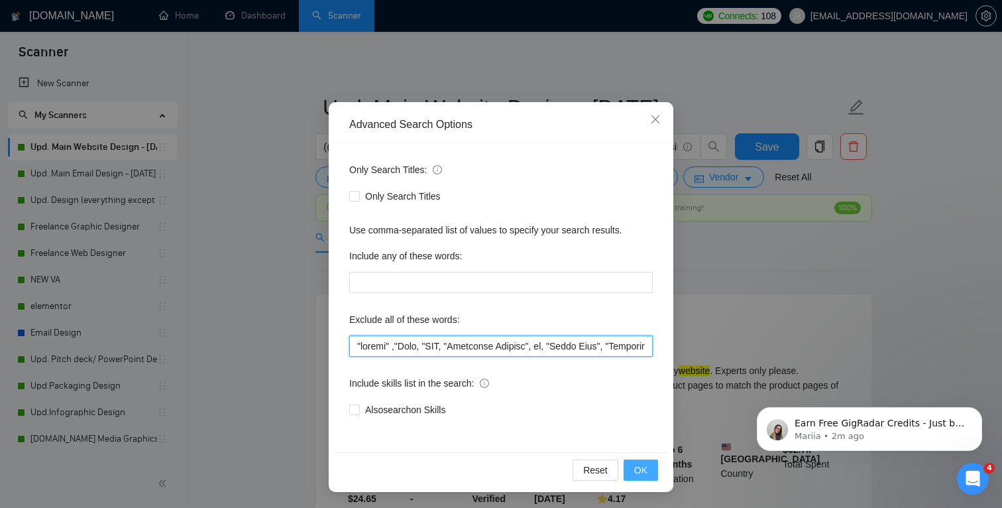
type input ""weebly" ,"Duda, "SEO, "Braintree Gateway", ad, "Pitch Deck", "Automation engin…"
click at [644, 472] on span "OK" at bounding box center [640, 470] width 13 height 15
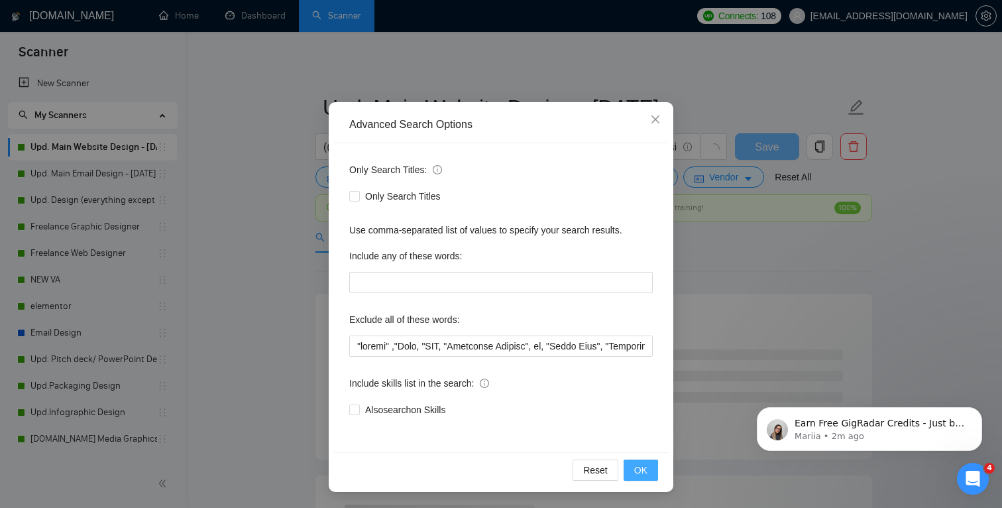
scroll to position [0, 0]
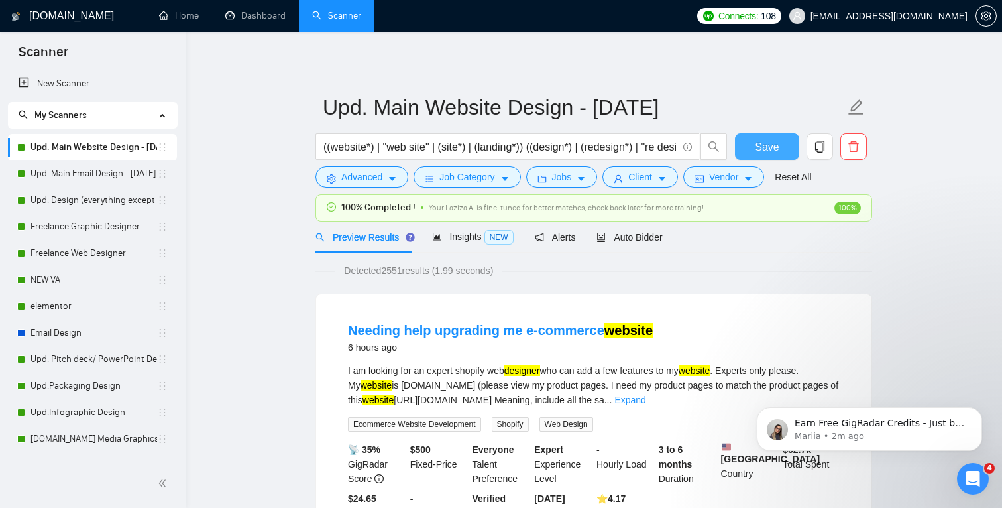
click at [760, 148] on span "Save" at bounding box center [767, 147] width 24 height 17
click at [479, 245] on div "Insights NEW" at bounding box center [472, 236] width 81 height 31
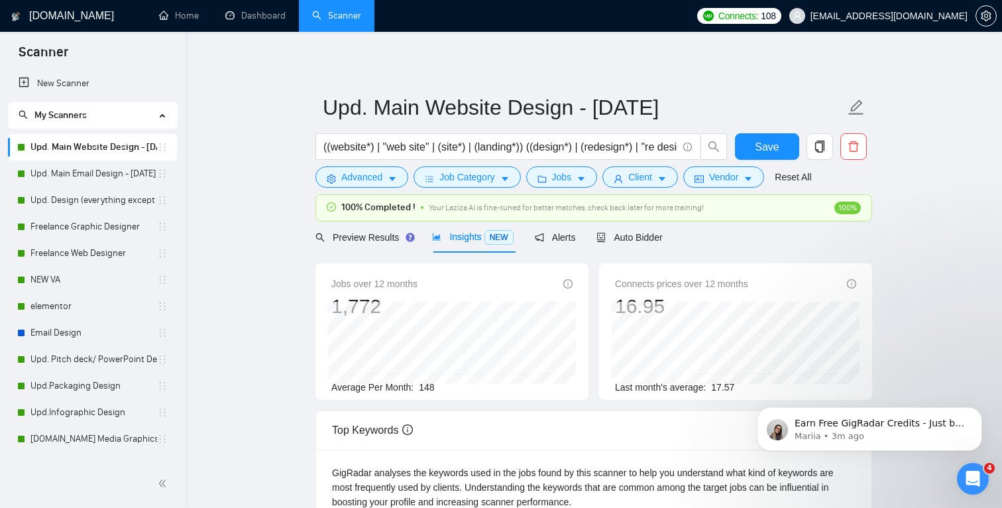
click at [651, 243] on div "Auto Bidder" at bounding box center [630, 237] width 66 height 15
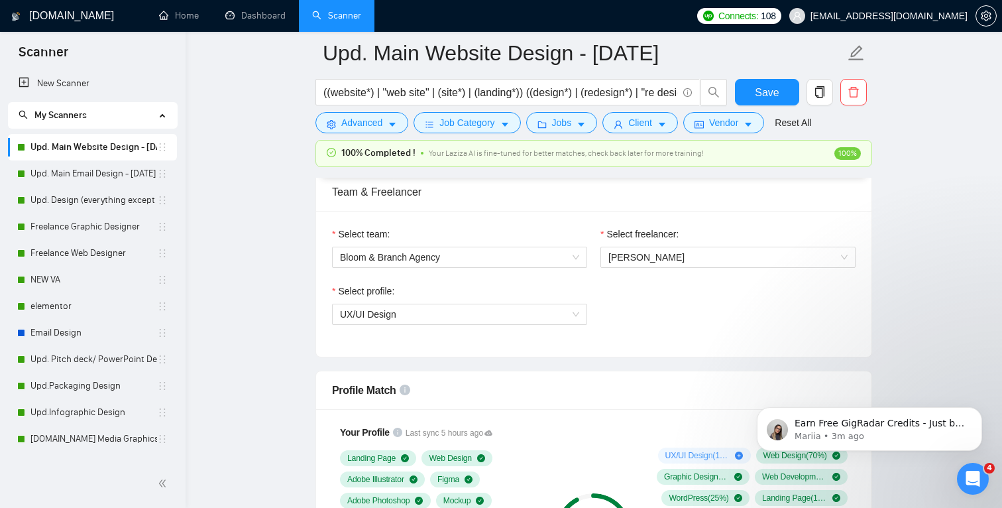
scroll to position [660, 0]
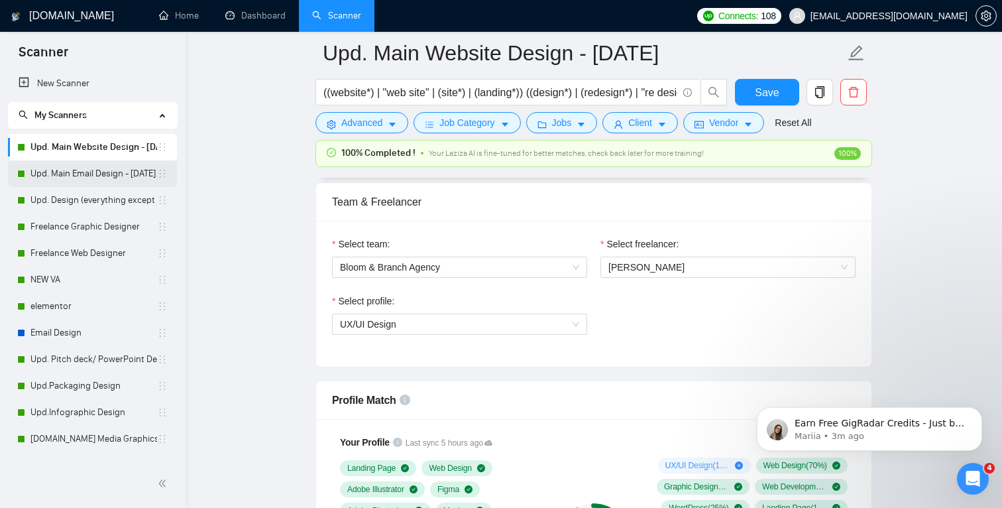
click at [113, 181] on link "Upd. Main Email Design - June 4 2025" at bounding box center [93, 173] width 127 height 27
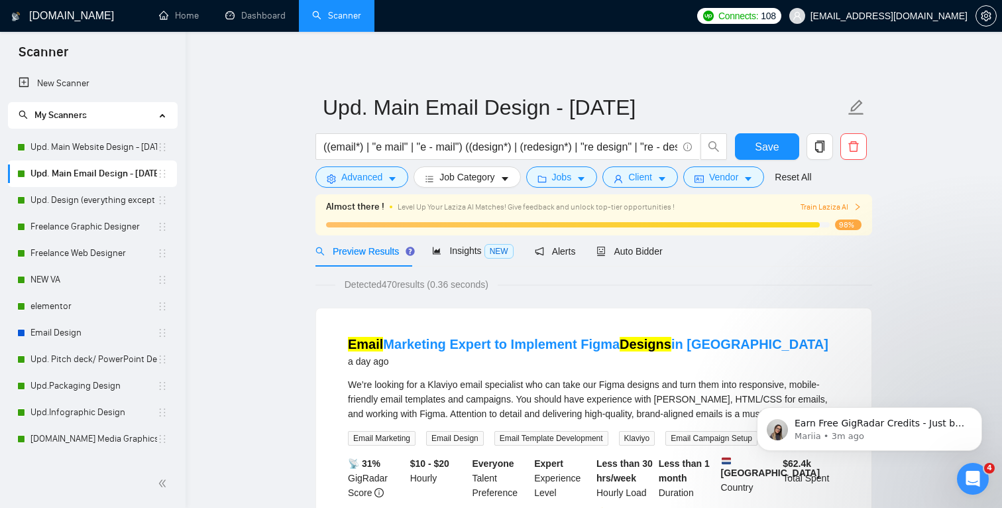
click at [855, 201] on span at bounding box center [858, 207] width 8 height 13
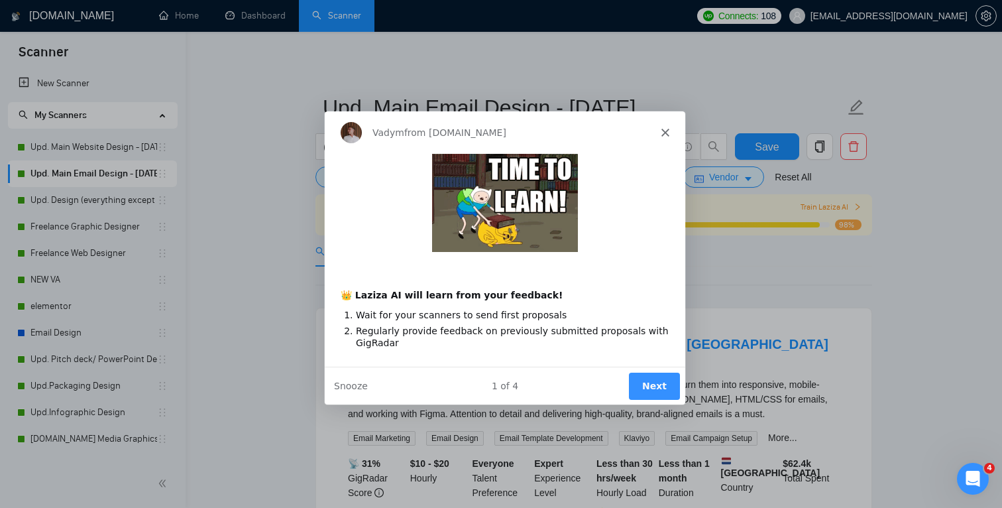
click at [660, 374] on button "Next" at bounding box center [653, 384] width 51 height 27
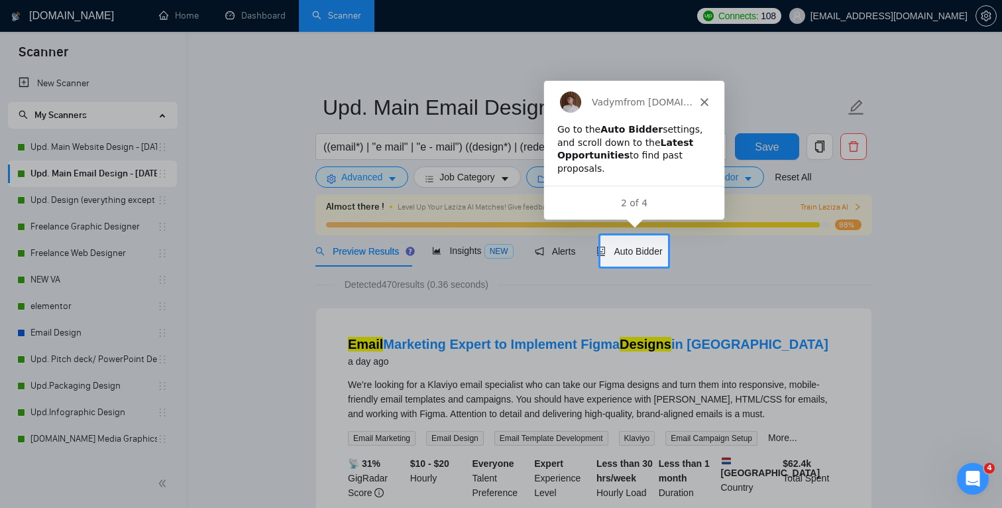
click at [701, 97] on icon "Close" at bounding box center [703, 101] width 8 height 8
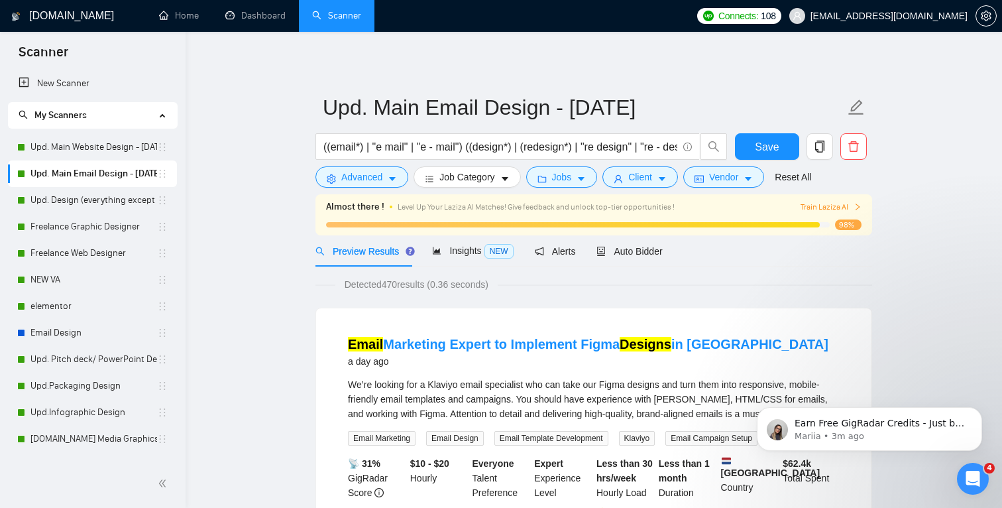
click at [846, 208] on span "Train Laziza AI" at bounding box center [831, 207] width 61 height 13
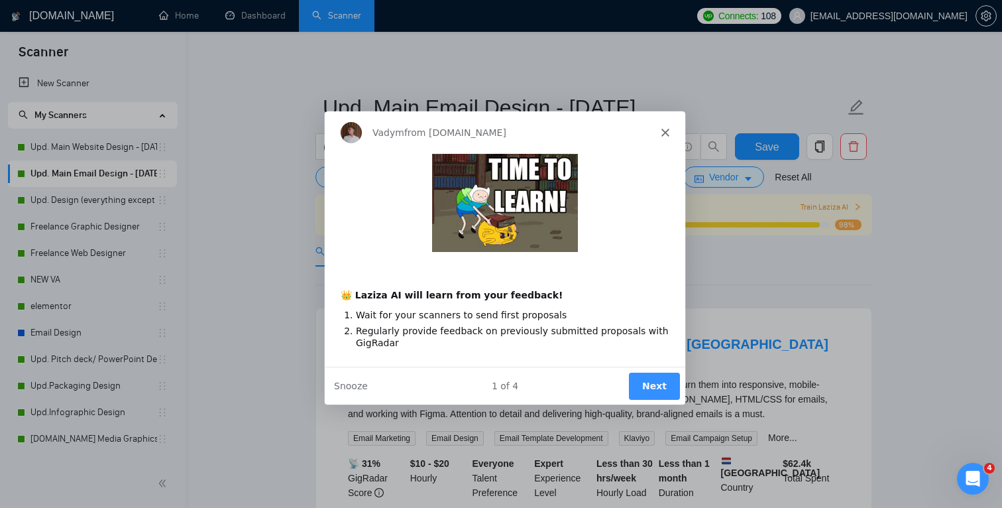
click at [654, 381] on button "Next" at bounding box center [653, 384] width 51 height 27
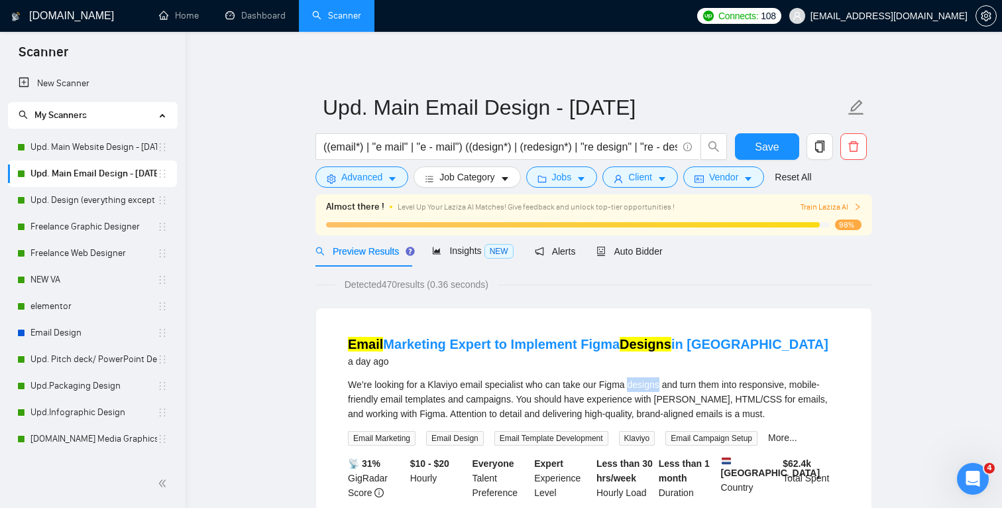
click at [655, 382] on div "We’re looking for a Klaviyo email specialist who can take our Figma designs and…" at bounding box center [594, 399] width 492 height 44
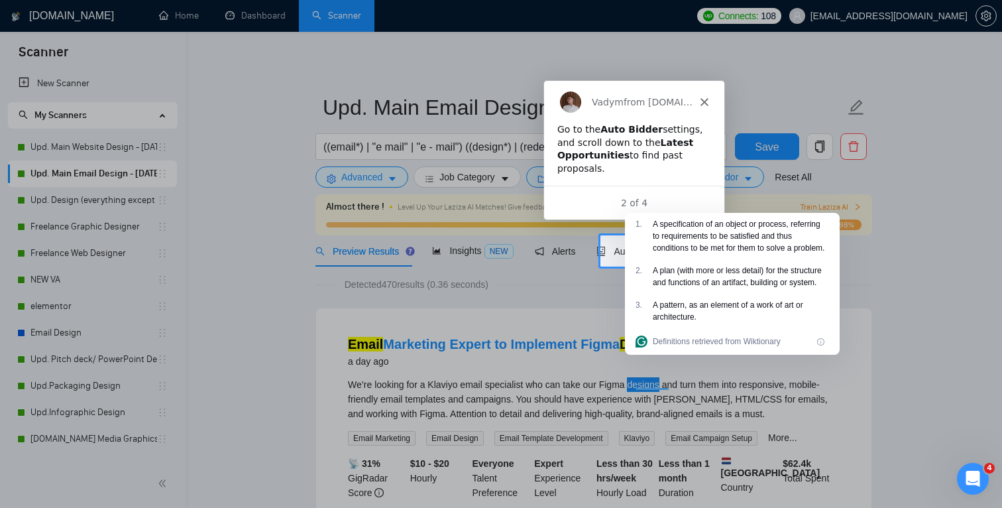
click at [699, 103] on icon "Close" at bounding box center [703, 101] width 8 height 8
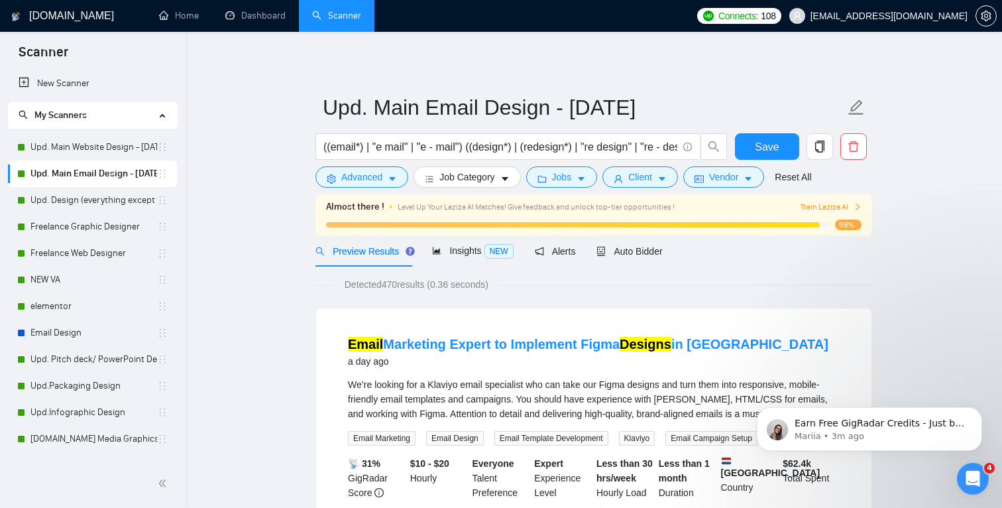
click at [628, 246] on span "Auto Bidder" at bounding box center [630, 251] width 66 height 11
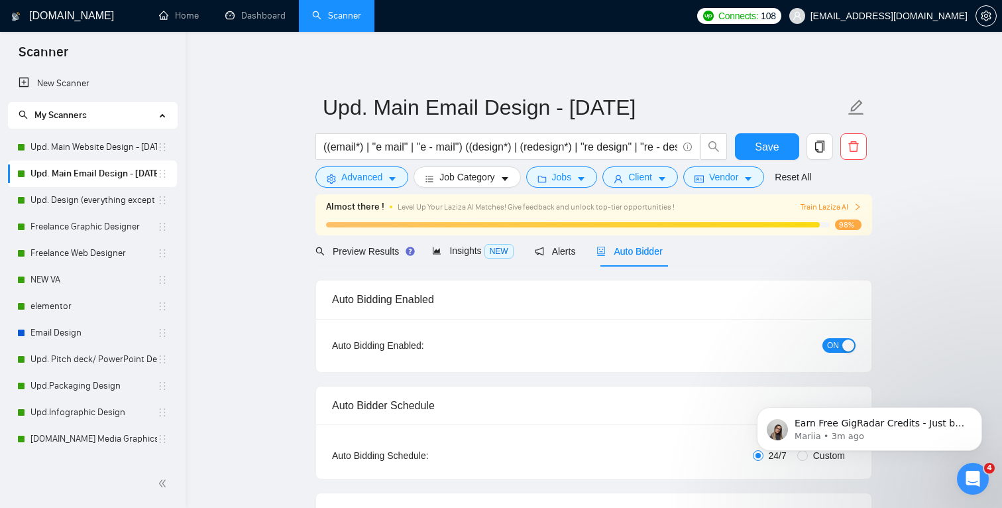
radio input "false"
radio input "true"
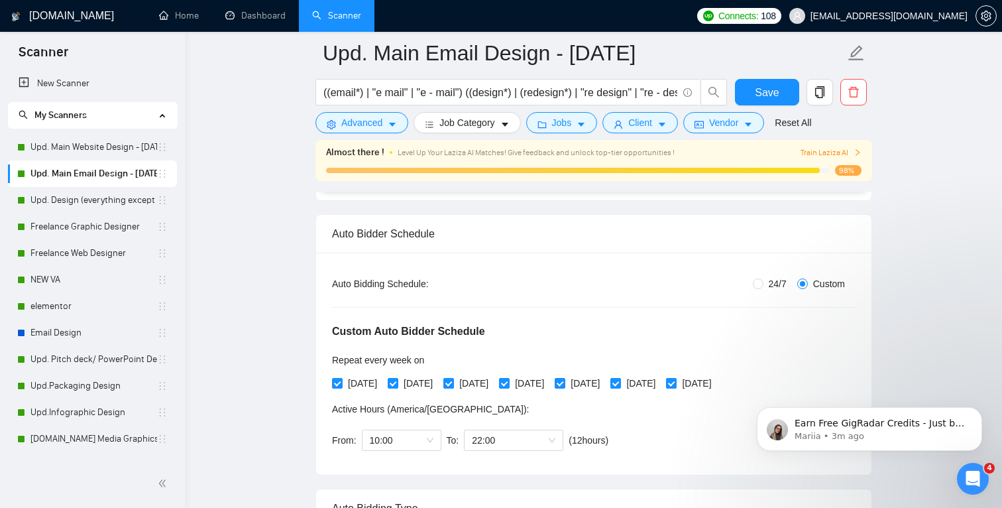
scroll to position [173, 0]
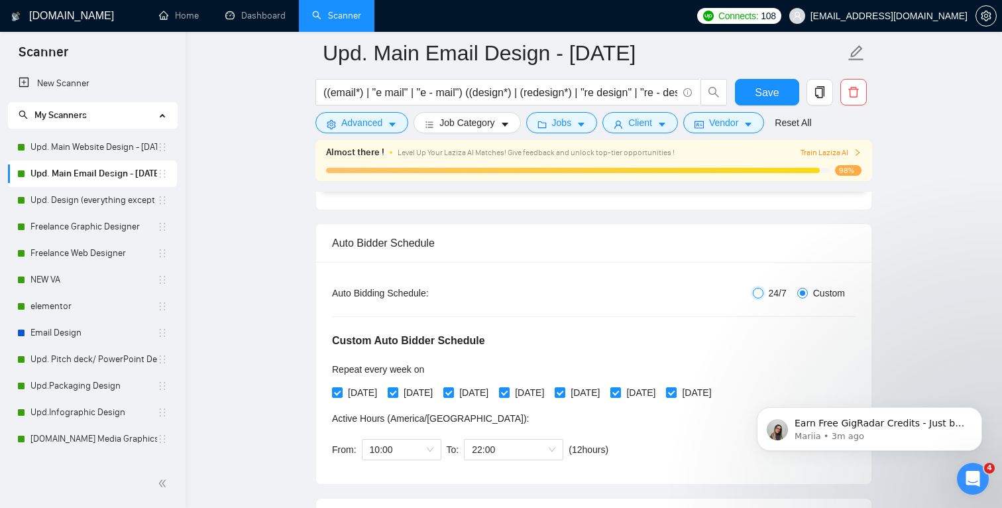
click at [754, 293] on input "24/7" at bounding box center [758, 293] width 11 height 11
radio input "true"
radio input "false"
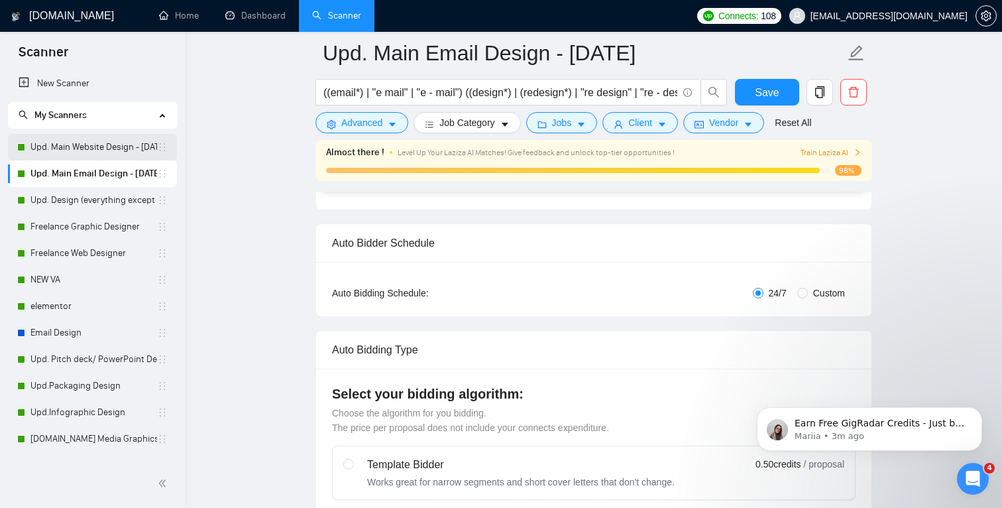
click at [117, 148] on link "Upd. Main Website Design - June 4 2025" at bounding box center [93, 147] width 127 height 27
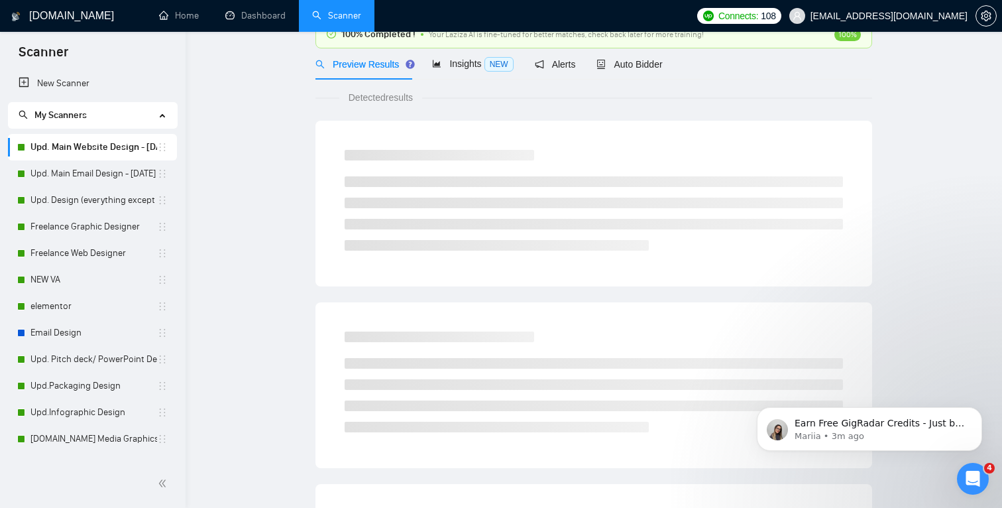
scroll to position [3, 0]
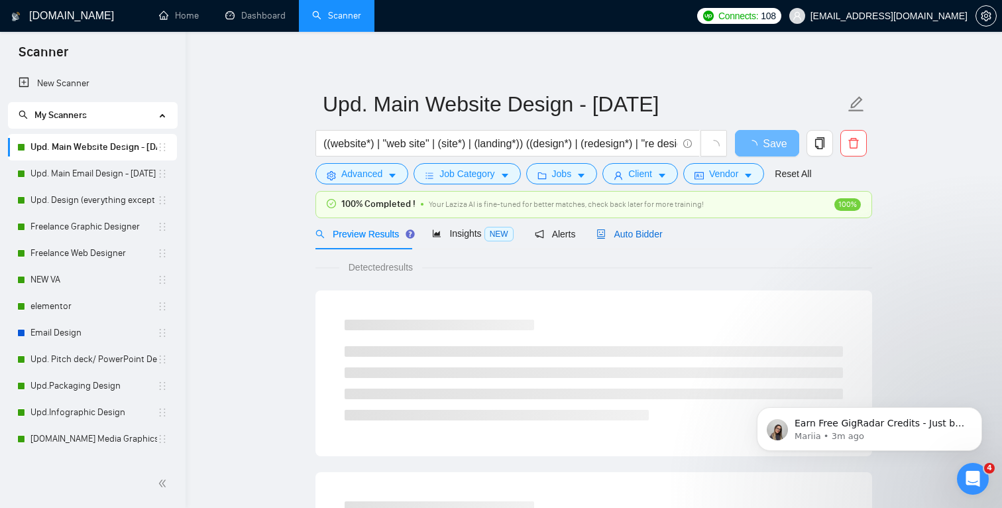
click at [644, 235] on span "Auto Bidder" at bounding box center [630, 234] width 66 height 11
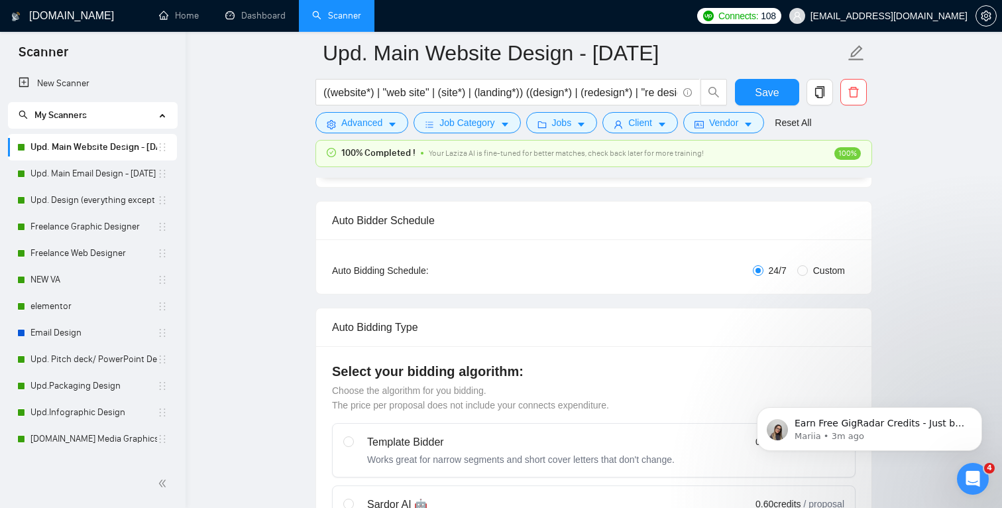
scroll to position [180, 0]
click at [93, 174] on link "Upd. Main Email Design - June 4 2025" at bounding box center [93, 173] width 127 height 27
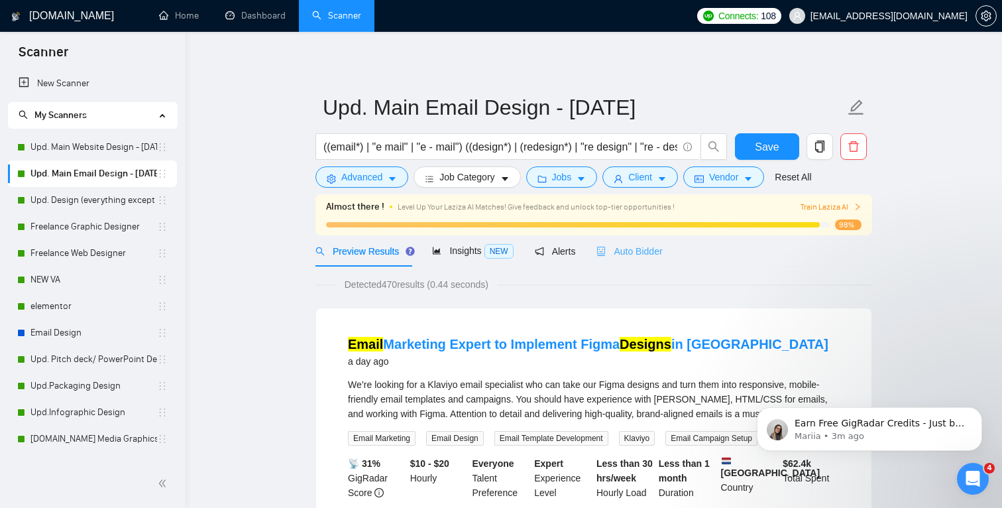
click at [654, 261] on div "Auto Bidder" at bounding box center [630, 250] width 66 height 31
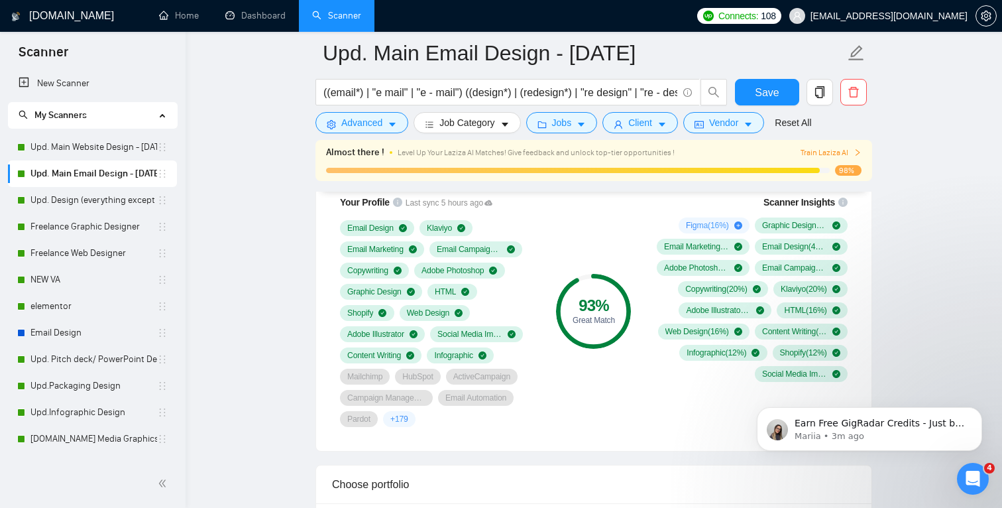
scroll to position [1083, 0]
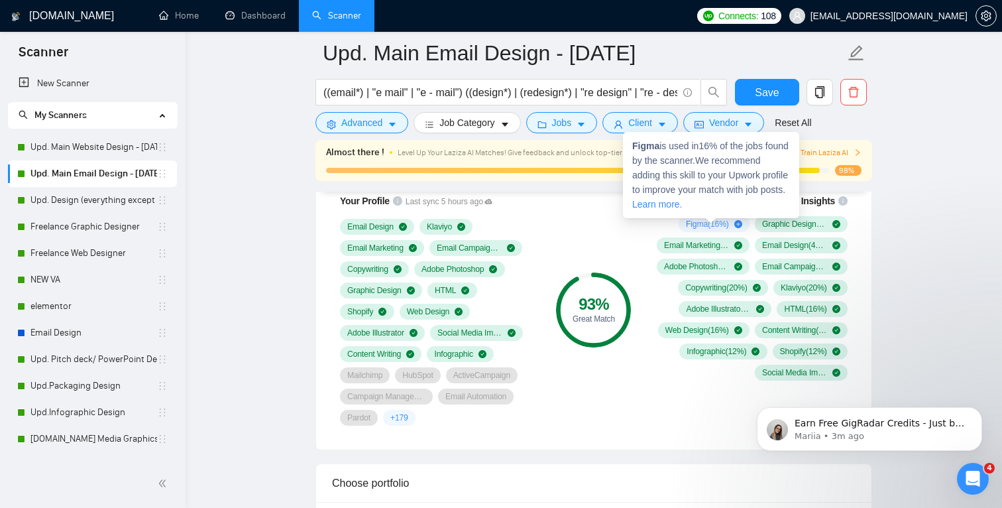
click at [736, 222] on icon "plus-circle" at bounding box center [738, 224] width 8 height 8
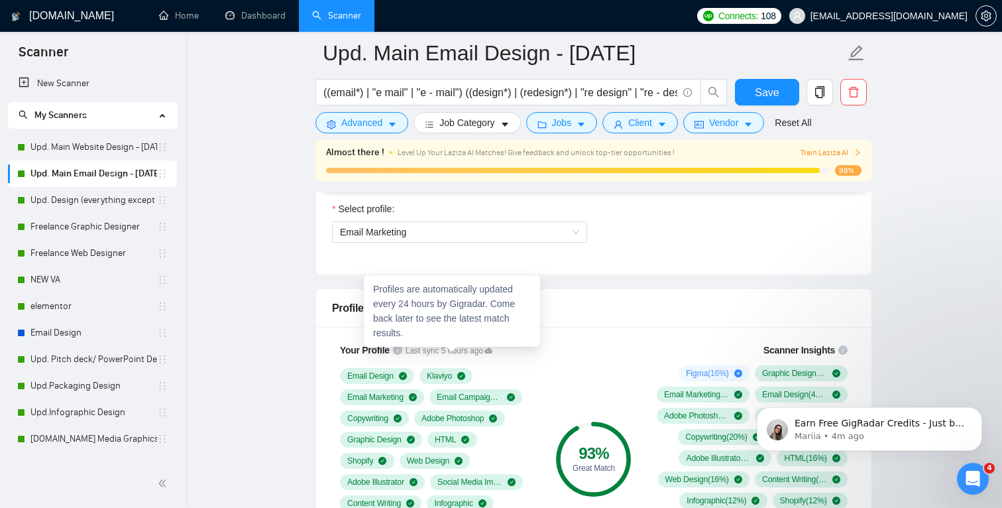
scroll to position [932, 0]
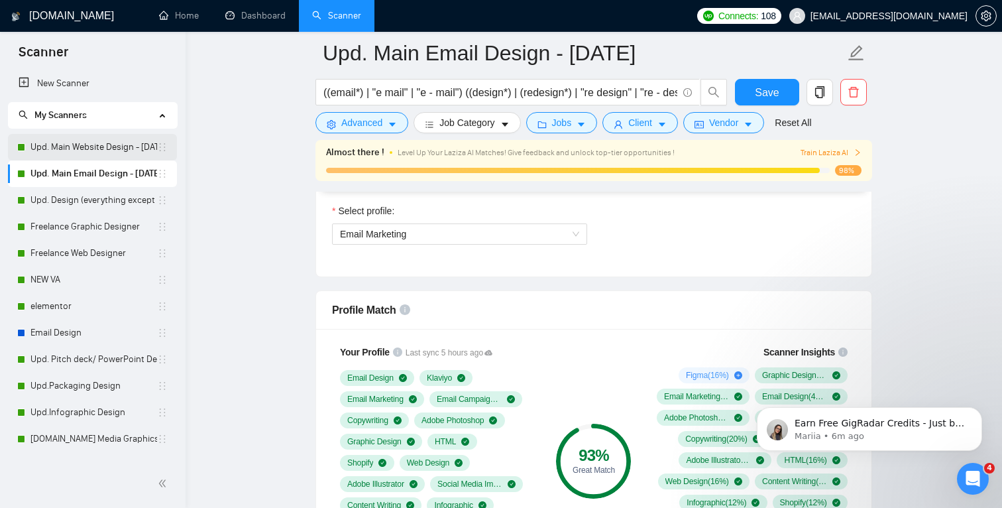
click at [102, 152] on link "Upd. Main Website Design - June 4 2025" at bounding box center [93, 147] width 127 height 27
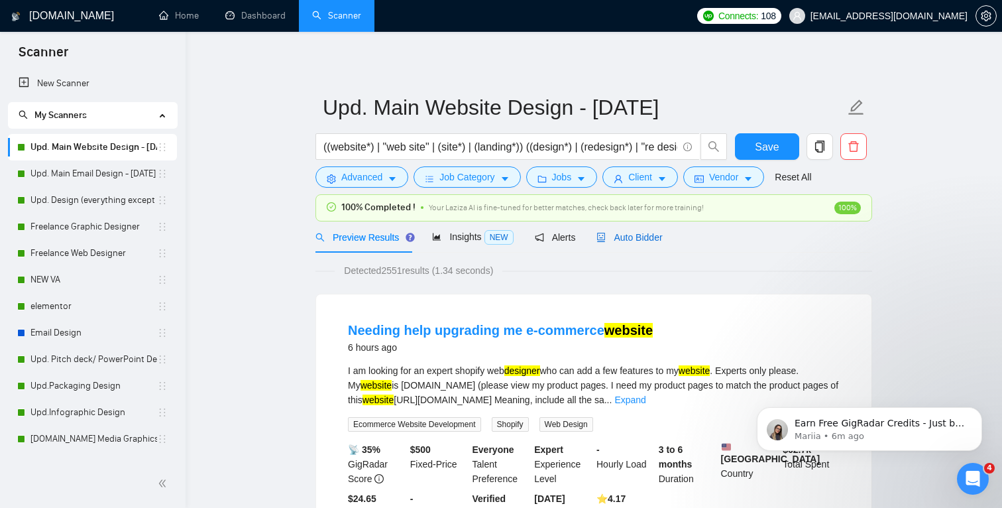
click at [624, 231] on div "Auto Bidder" at bounding box center [630, 237] width 66 height 15
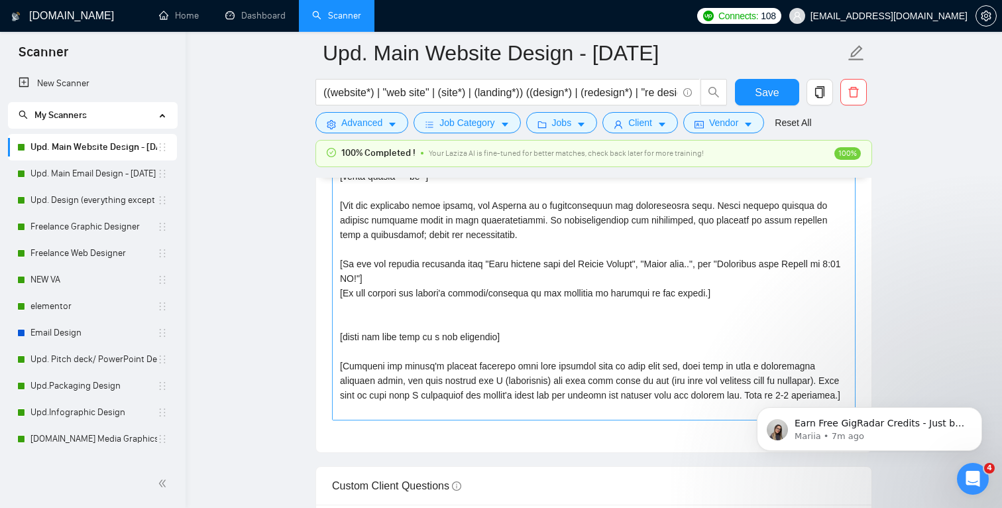
scroll to position [1654, 0]
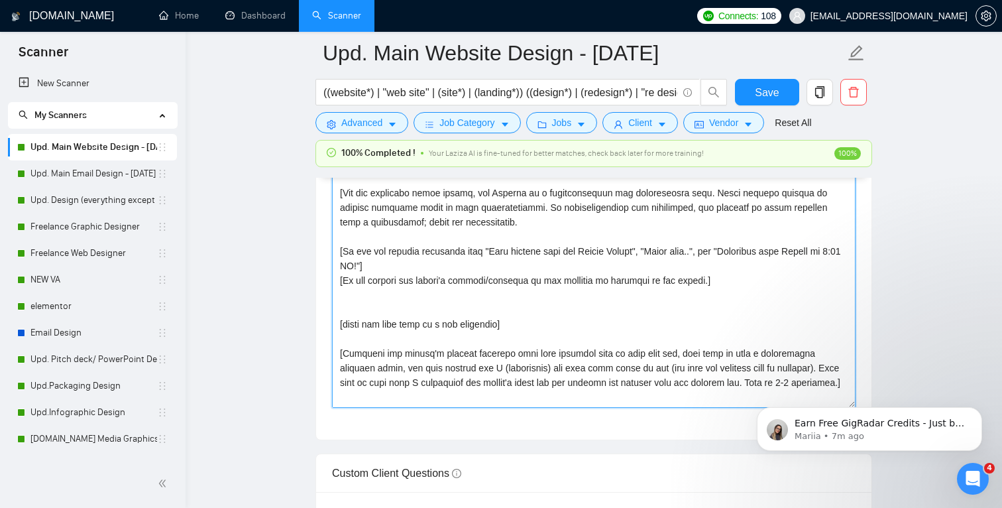
click at [628, 315] on textarea "Cover letter template:" at bounding box center [594, 258] width 524 height 298
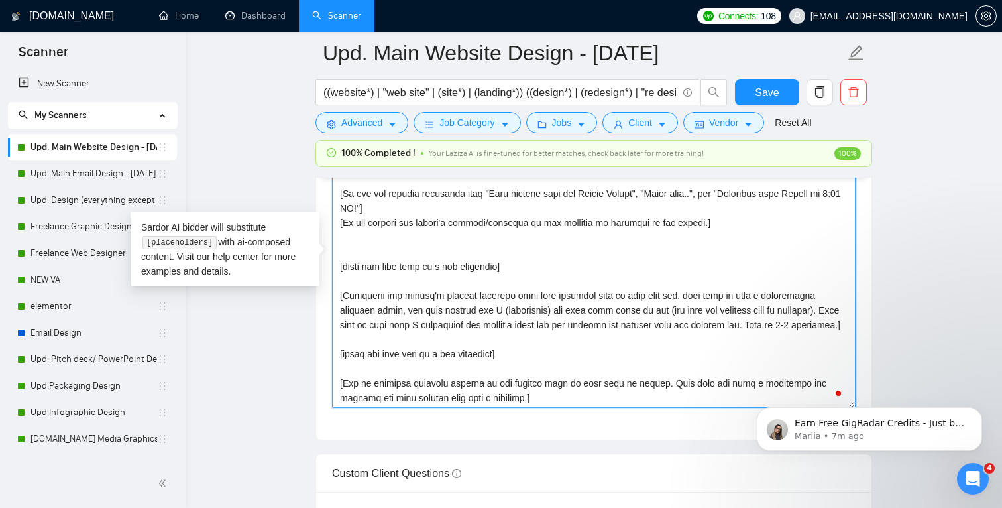
scroll to position [0, 0]
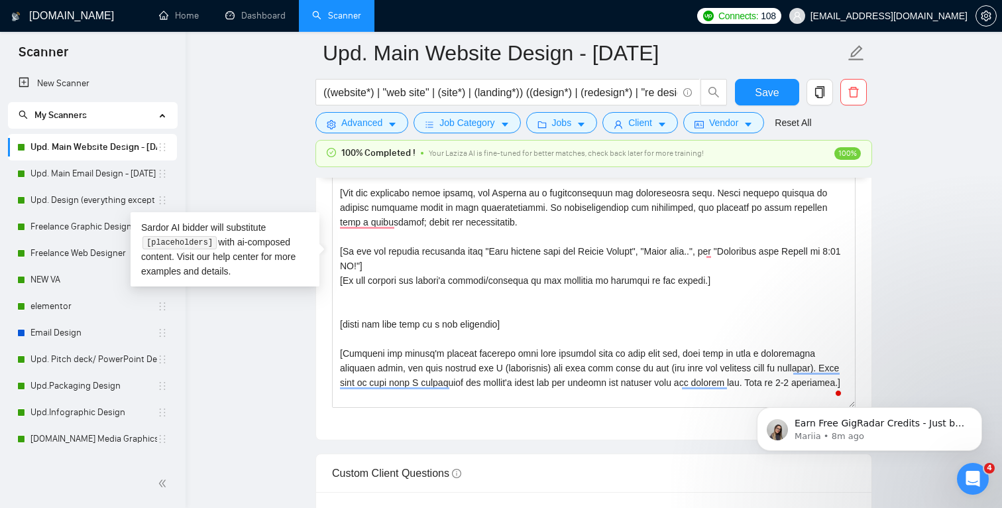
click at [237, 432] on main "Upd. Main Website Design - June 4 2025 ((website*) | "web site" | (site*) | (la…" at bounding box center [594, 369] width 774 height 3940
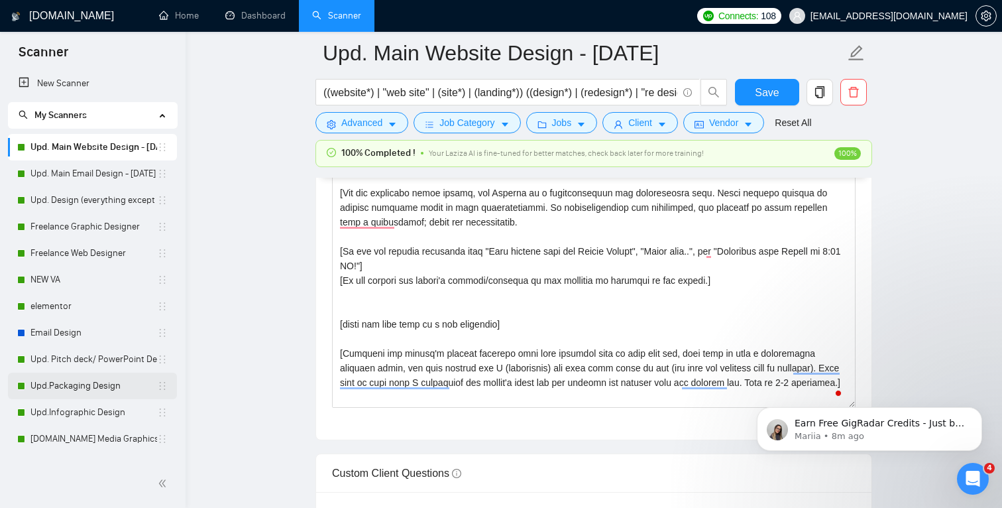
click at [74, 383] on link "Upd.Packaging Design" at bounding box center [93, 386] width 127 height 27
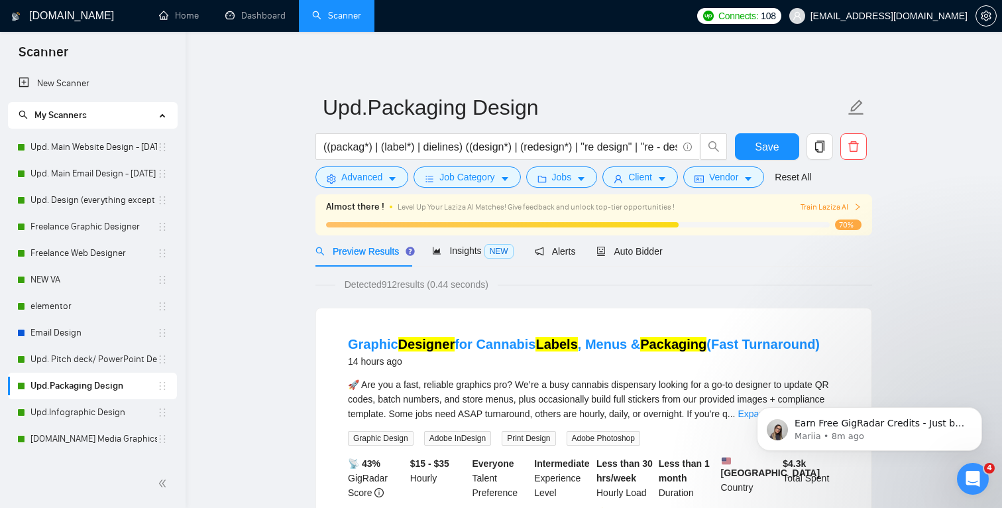
click at [845, 204] on span "Train Laziza AI" at bounding box center [831, 207] width 61 height 13
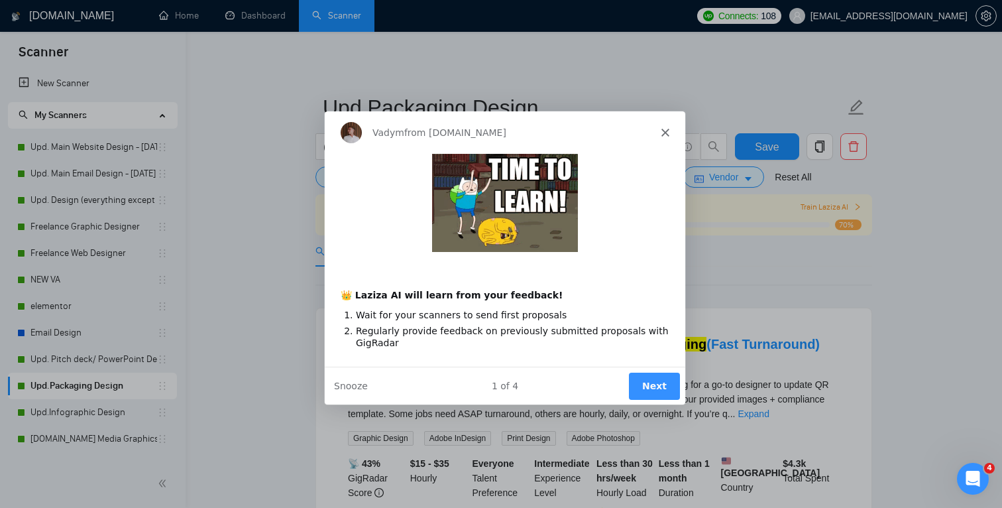
click at [647, 380] on button "Next" at bounding box center [653, 384] width 51 height 27
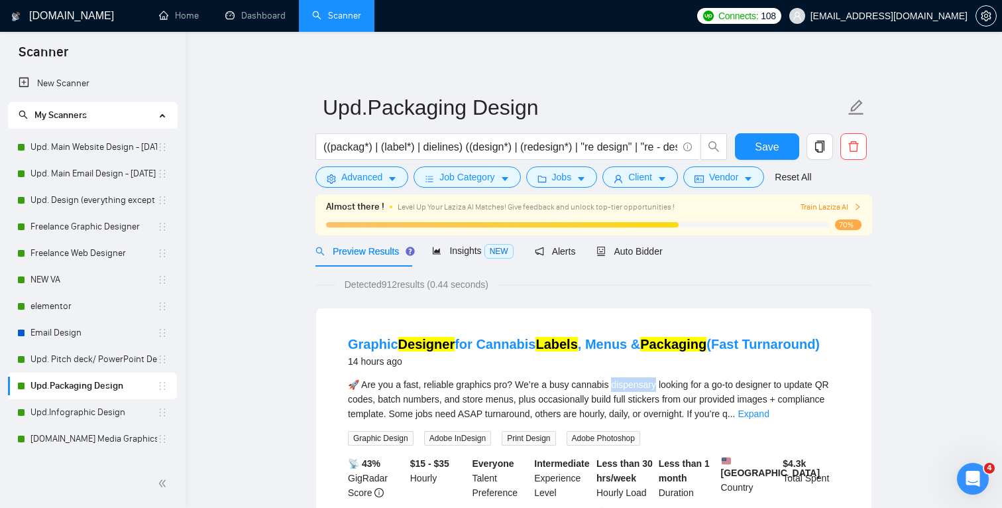
click at [648, 381] on span "🚀 Are you a fast, reliable graphics pro? We’re a busy cannabis dispensary looki…" at bounding box center [588, 399] width 481 height 40
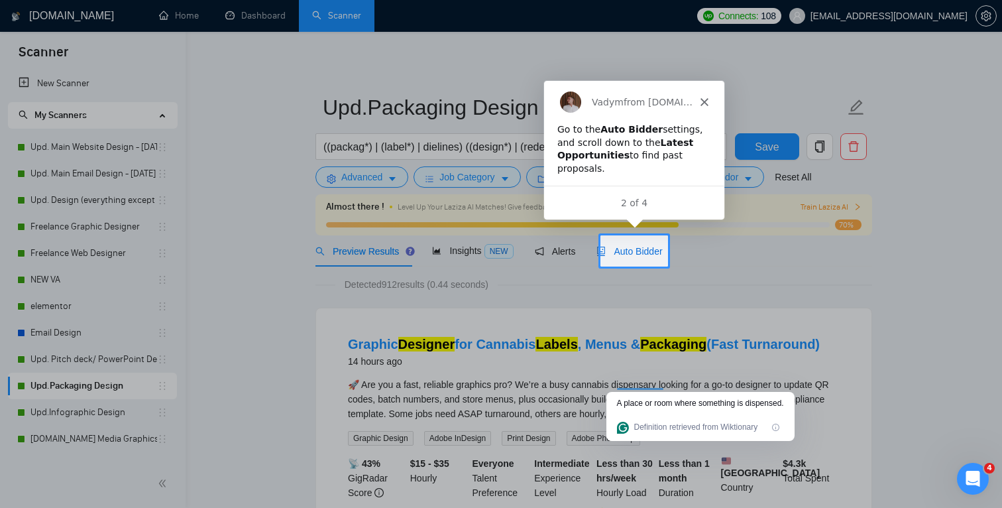
click at [640, 255] on span "Auto Bidder" at bounding box center [630, 251] width 66 height 11
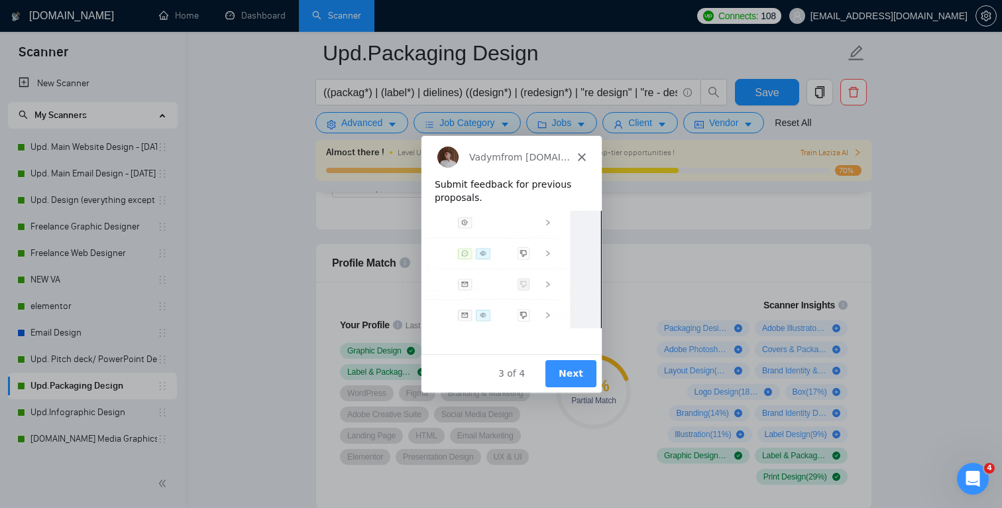
scroll to position [810, 0]
click at [573, 363] on button "Next" at bounding box center [570, 372] width 51 height 27
click at [580, 373] on button "Next" at bounding box center [570, 372] width 51 height 27
click at [583, 380] on button "Next" at bounding box center [570, 372] width 51 height 27
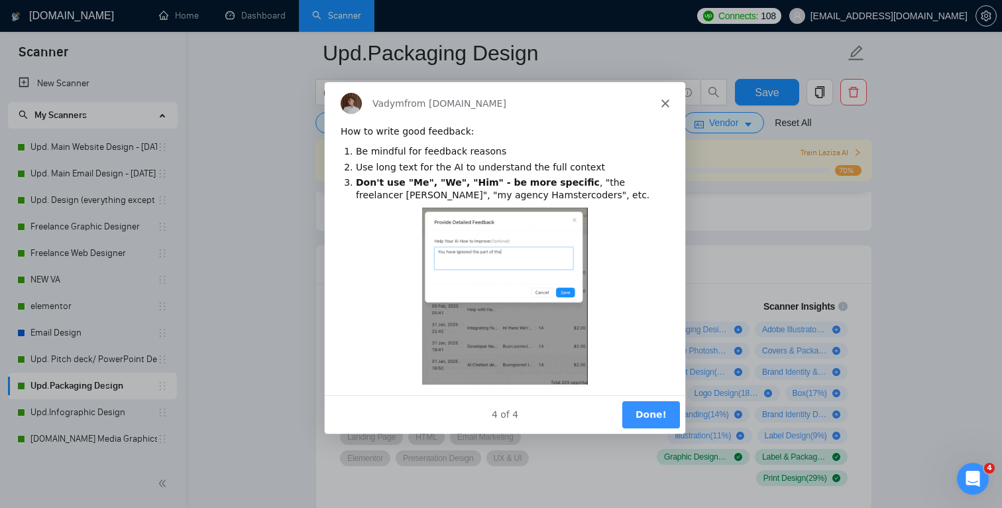
click at [664, 409] on button "Done!" at bounding box center [651, 413] width 58 height 27
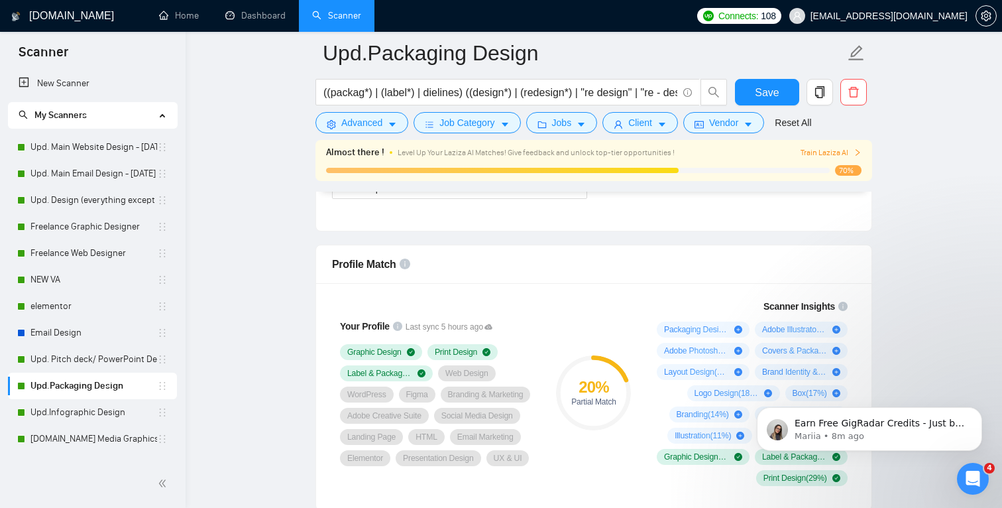
click at [566, 320] on div "20 % Partial Match" at bounding box center [594, 392] width 89 height 203
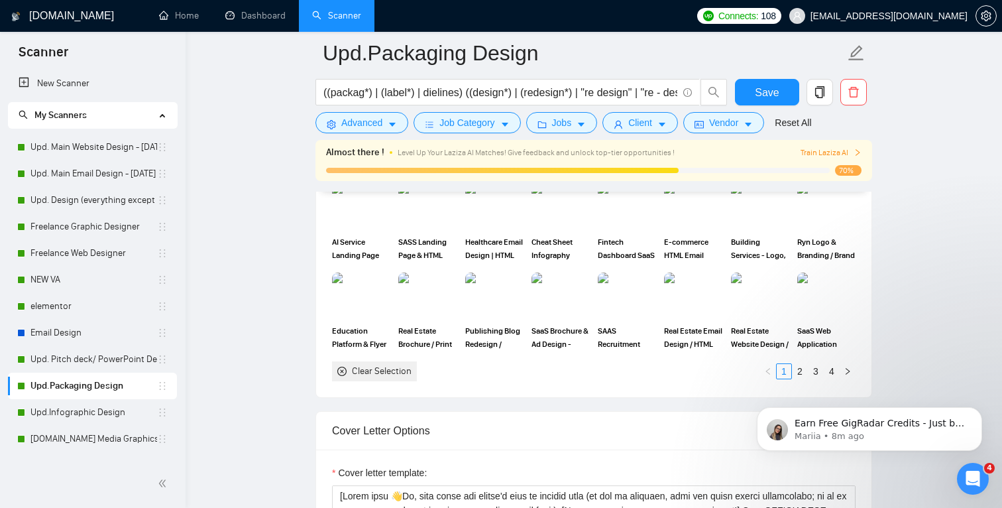
scroll to position [1236, 0]
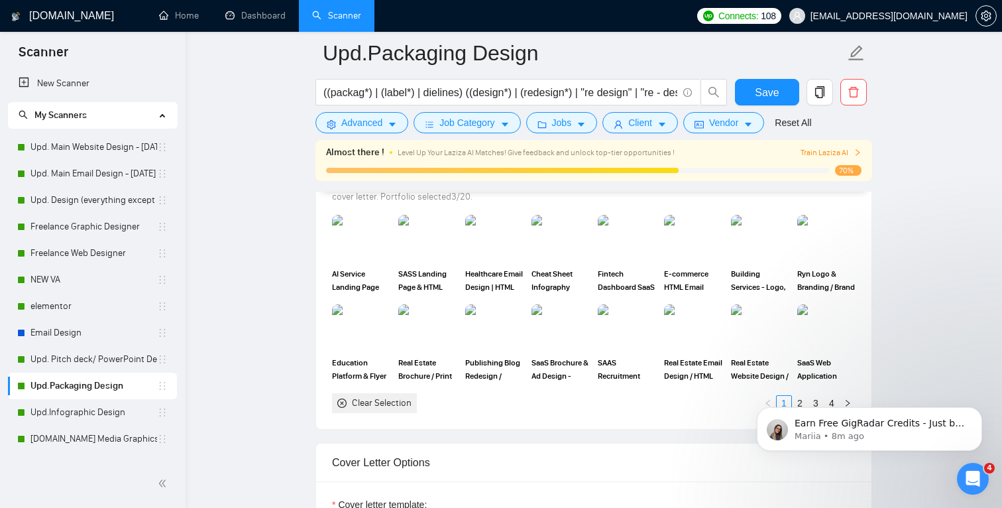
click at [790, 398] on body "Earn Free GigRadar Credits - Just by Sharing Your Story! 💬 Want more credits fo…" at bounding box center [869, 425] width 255 height 82
click at [798, 401] on body "Earn Free GigRadar Credits - Just by Sharing Your Story! 💬 Want more credits fo…" at bounding box center [869, 425] width 255 height 82
click at [975, 414] on icon "Dismiss notification" at bounding box center [978, 410] width 7 height 7
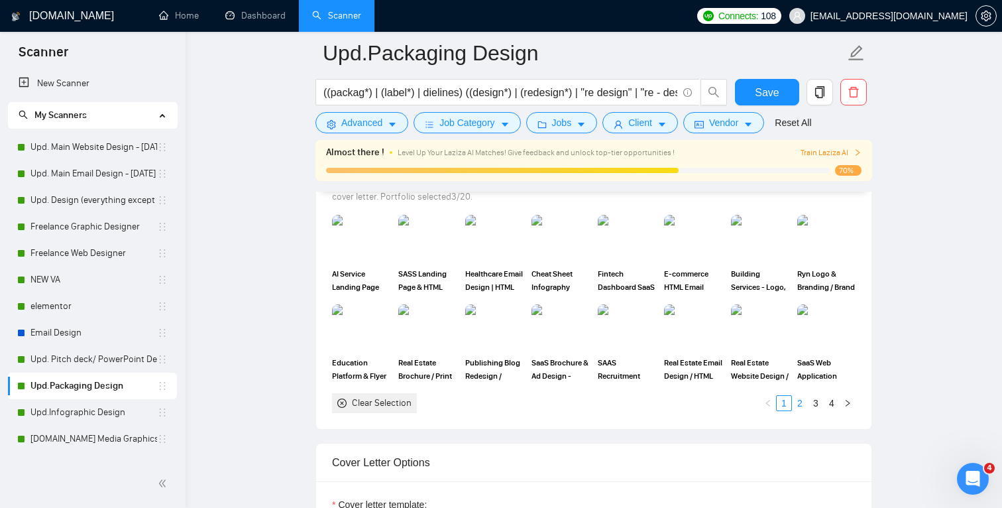
click at [797, 403] on link "2" at bounding box center [800, 403] width 15 height 15
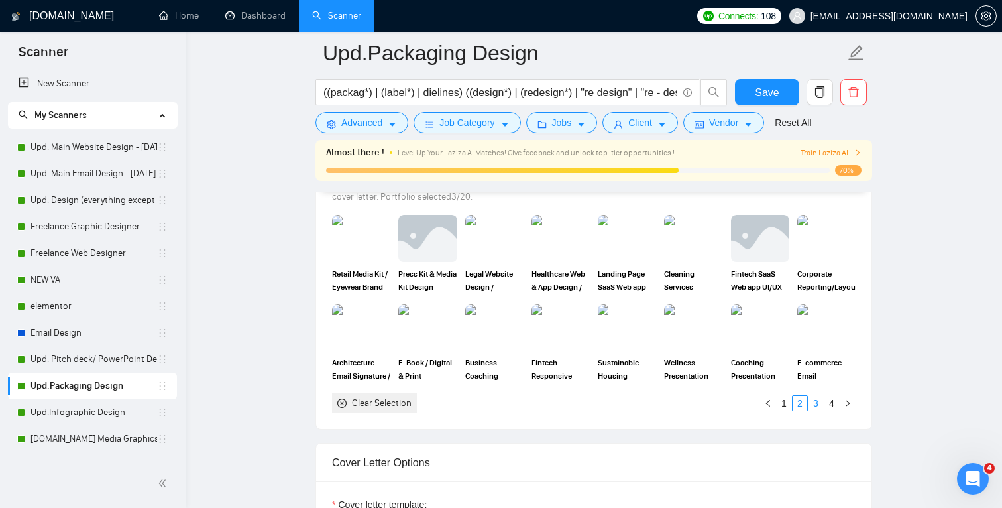
click at [811, 402] on link "3" at bounding box center [816, 403] width 15 height 15
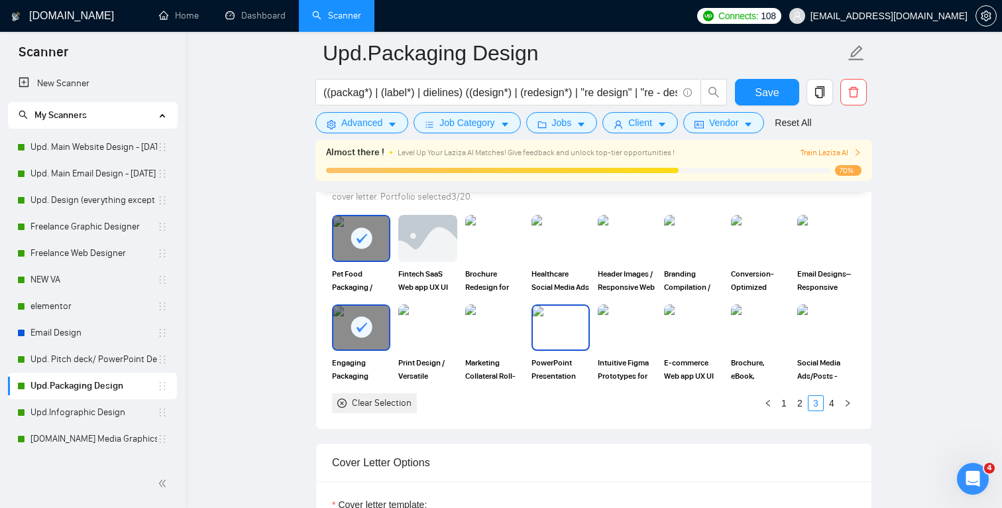
click at [562, 348] on img at bounding box center [561, 328] width 56 height 44
click at [562, 348] on div at bounding box center [561, 328] width 56 height 44
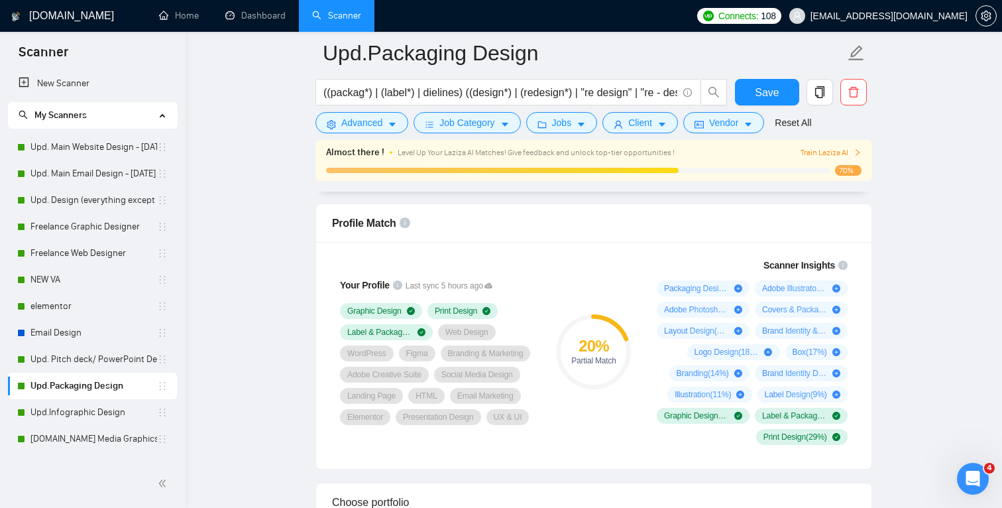
scroll to position [847, 0]
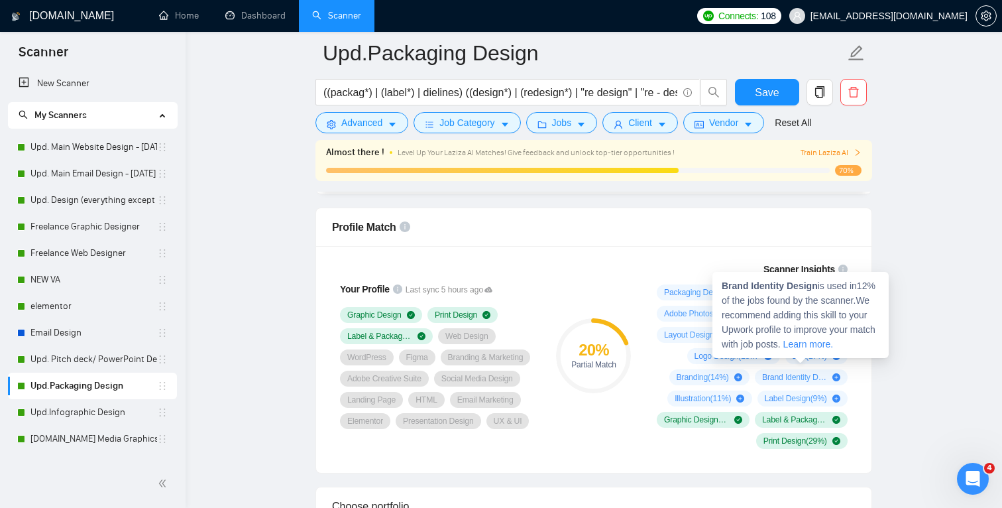
click at [784, 349] on link "Learn more." at bounding box center [809, 344] width 50 height 11
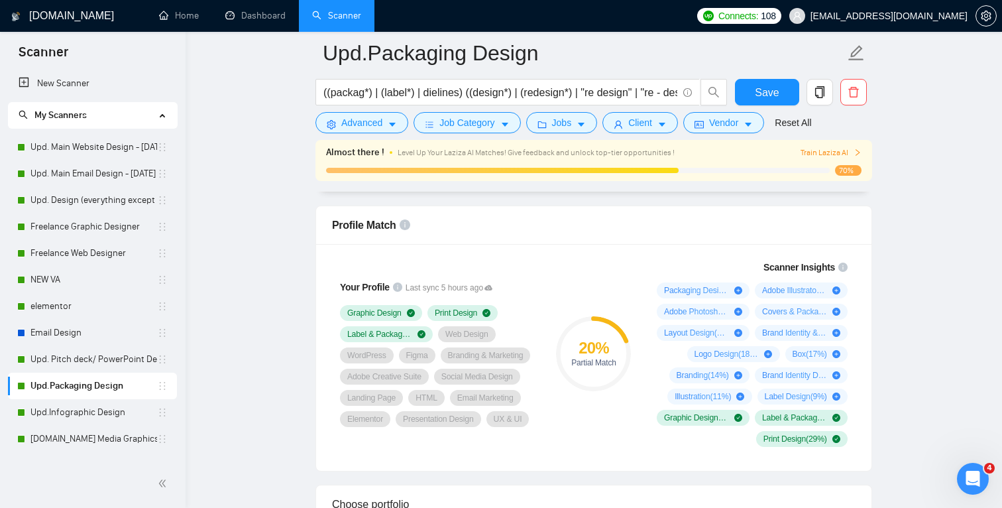
click at [90, 361] on link "Upd. Pitch deck/ PowerPoint Designer" at bounding box center [93, 359] width 127 height 27
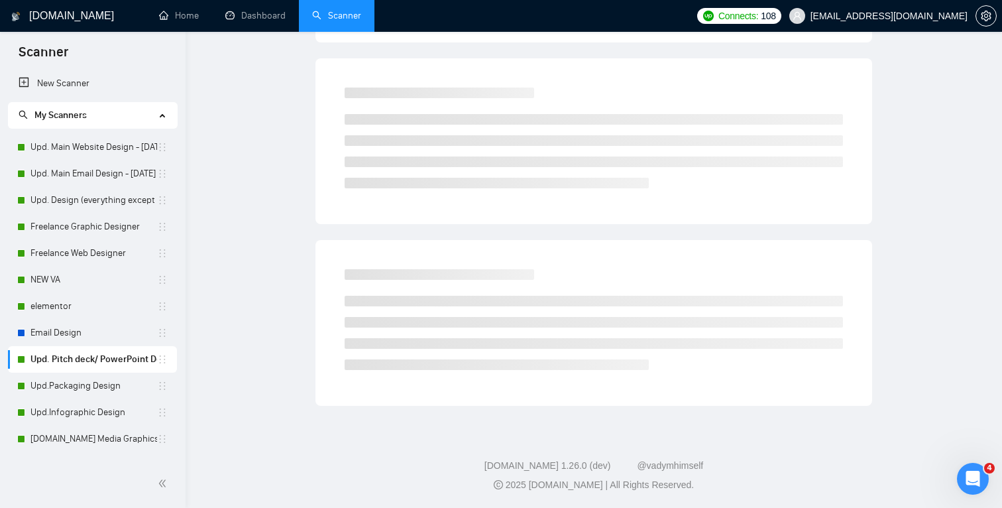
scroll to position [17, 0]
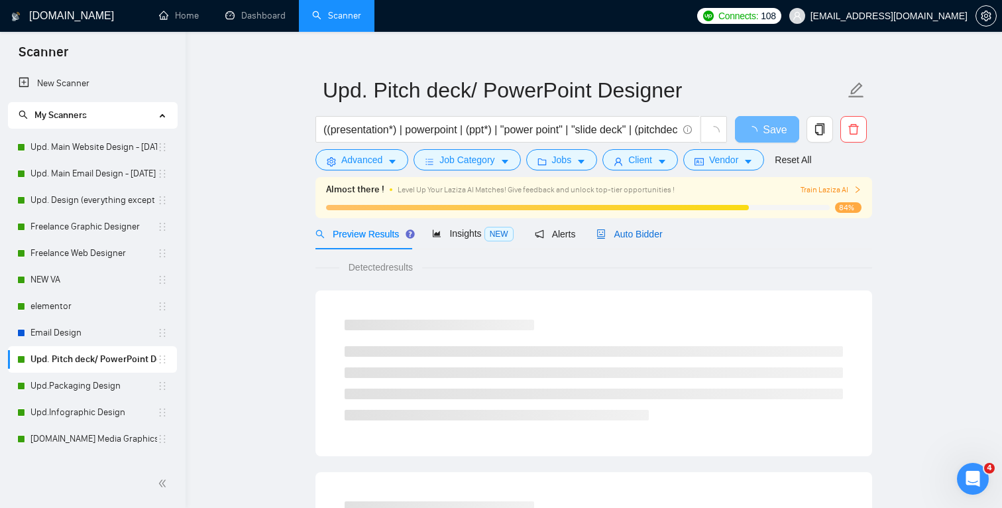
click at [641, 230] on span "Auto Bidder" at bounding box center [630, 234] width 66 height 11
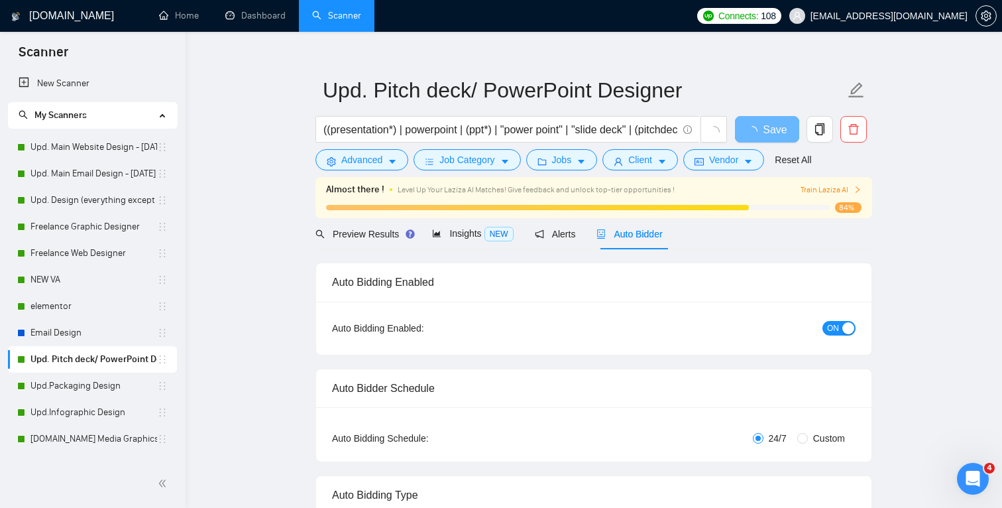
checkbox input "true"
click at [565, 239] on span "Alerts" at bounding box center [555, 234] width 41 height 11
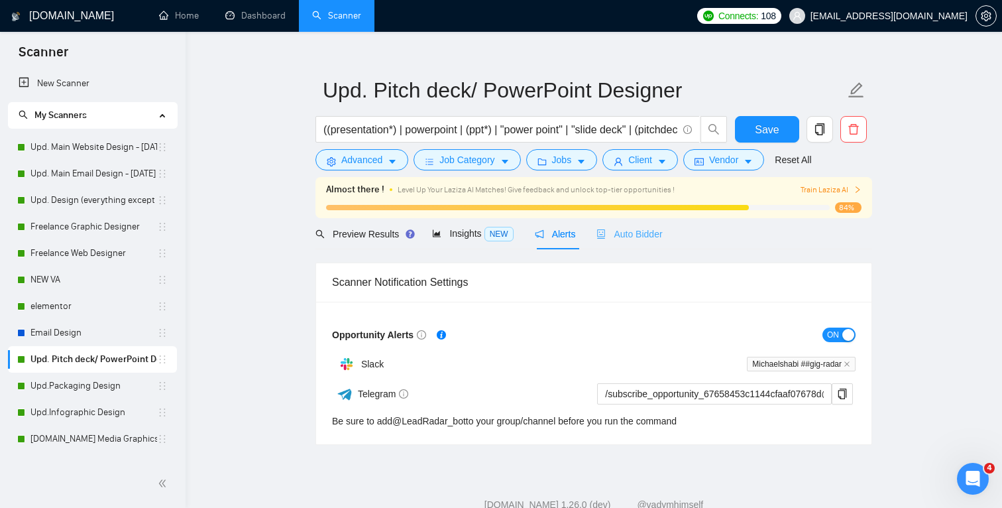
click at [647, 243] on div "Auto Bidder" at bounding box center [630, 233] width 66 height 31
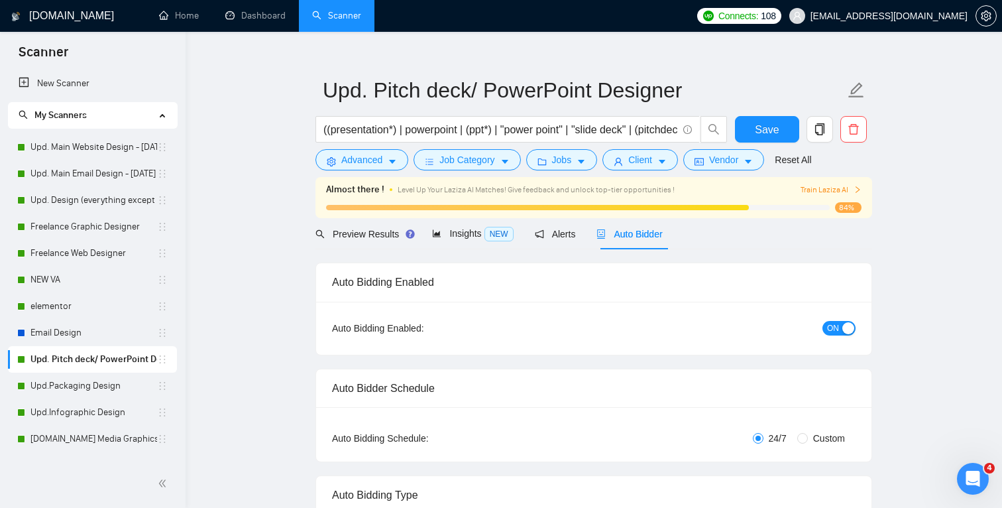
checkbox input "true"
click at [457, 225] on div "Insights NEW" at bounding box center [472, 233] width 81 height 31
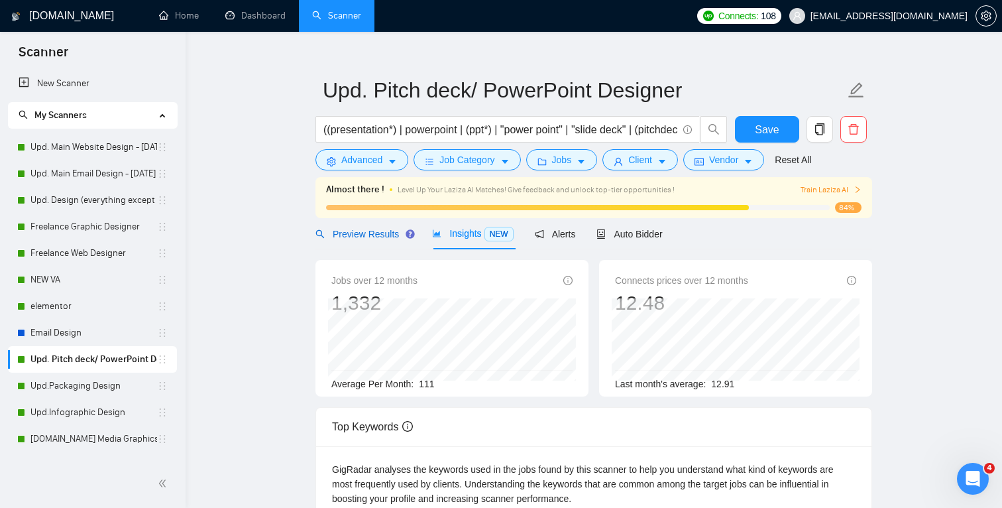
click at [365, 233] on span "Preview Results" at bounding box center [363, 234] width 95 height 11
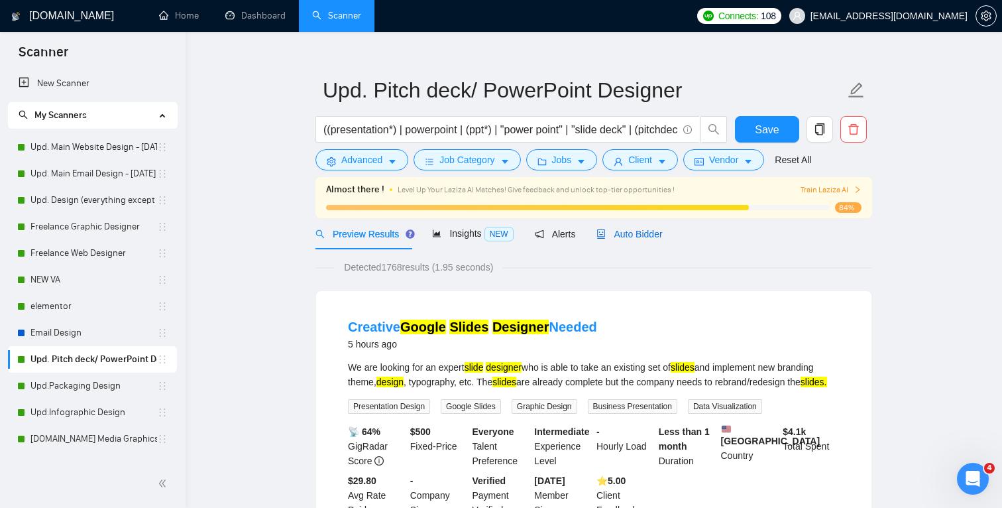
click at [642, 233] on span "Auto Bidder" at bounding box center [630, 234] width 66 height 11
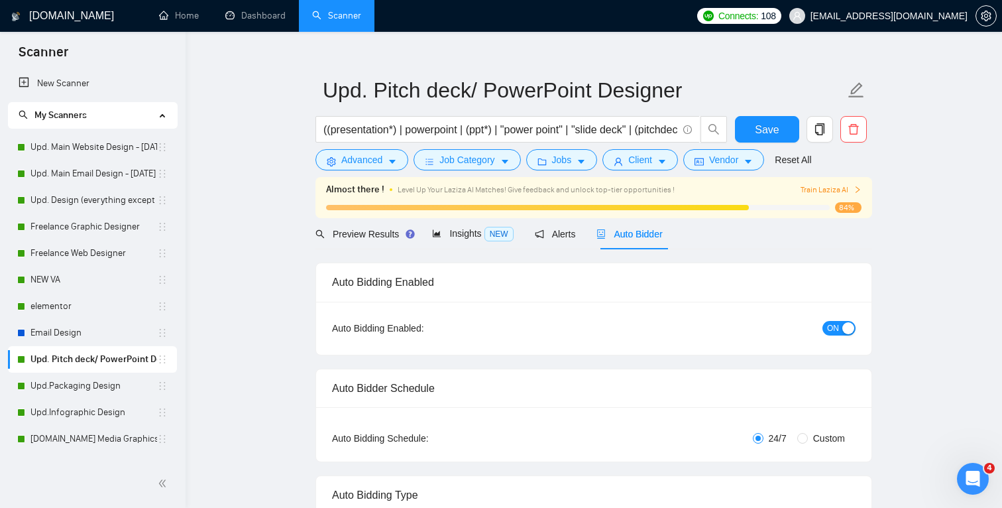
checkbox input "true"
click at [854, 189] on icon "right" at bounding box center [858, 190] width 8 height 8
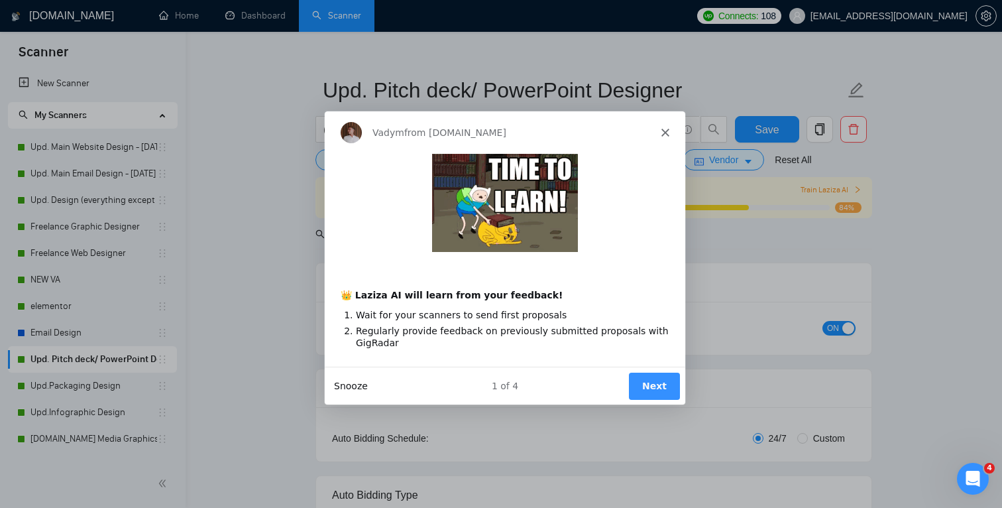
click at [352, 385] on button "Snooze" at bounding box center [350, 385] width 34 height 14
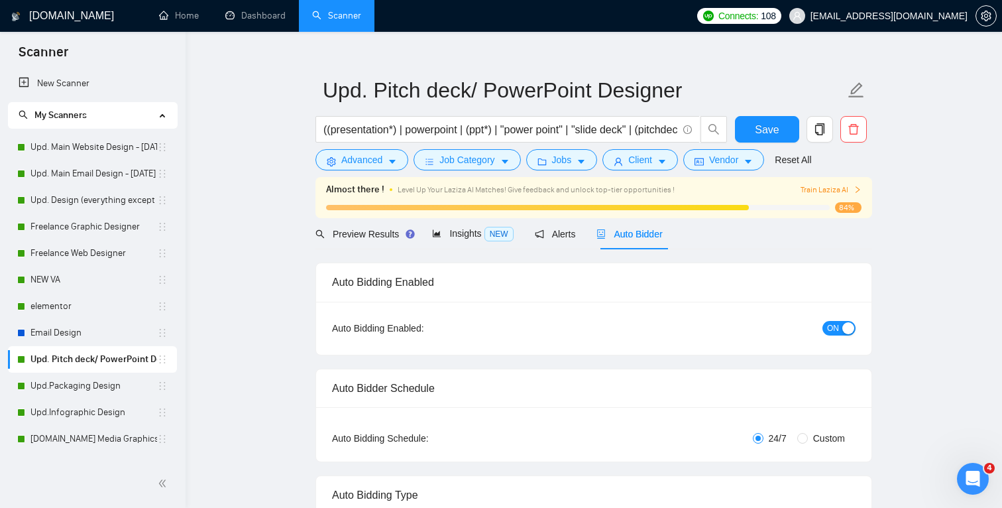
click at [851, 190] on span "Train Laziza AI" at bounding box center [831, 190] width 61 height 13
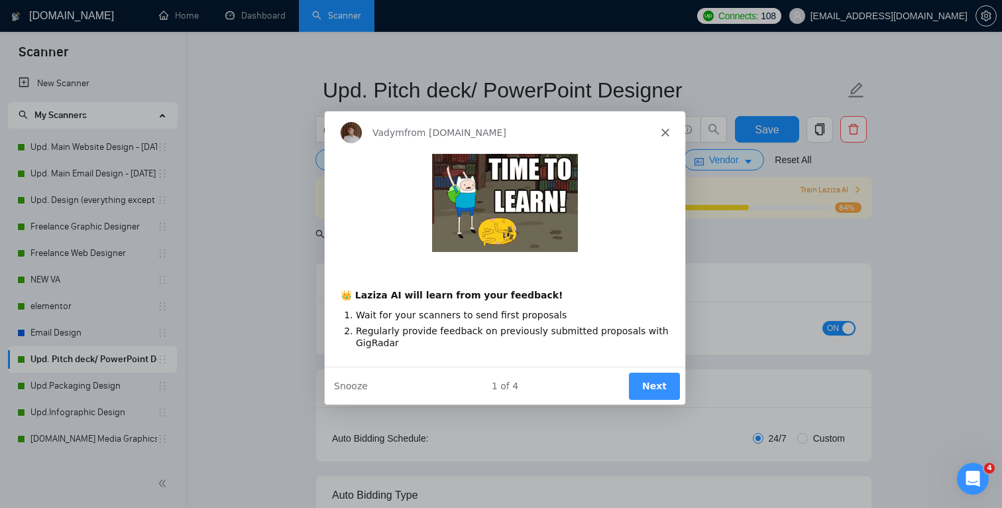
click at [652, 382] on button "Next" at bounding box center [653, 384] width 51 height 27
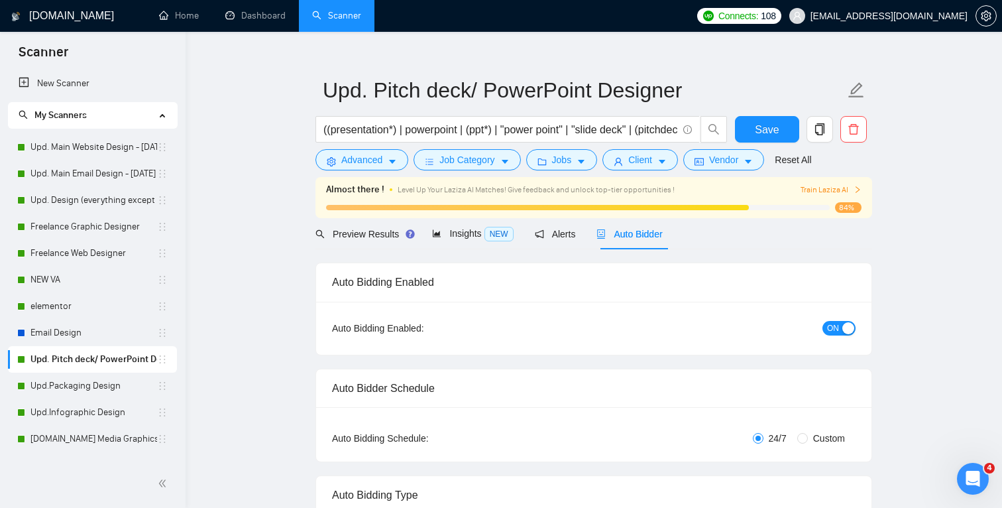
click at [652, 383] on body "Scanner New Scanner My Scanners Upd. Main Website Design - June 4 2025 Upd. Mai…" at bounding box center [501, 237] width 1002 height 508
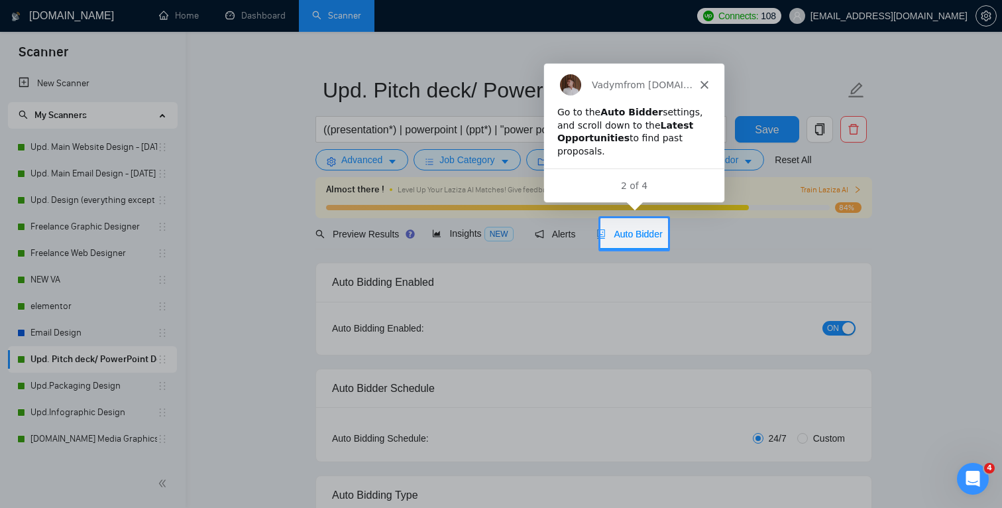
click at [652, 383] on div at bounding box center [501, 369] width 1002 height 241
click at [638, 242] on div "Auto Bidder" at bounding box center [630, 233] width 66 height 31
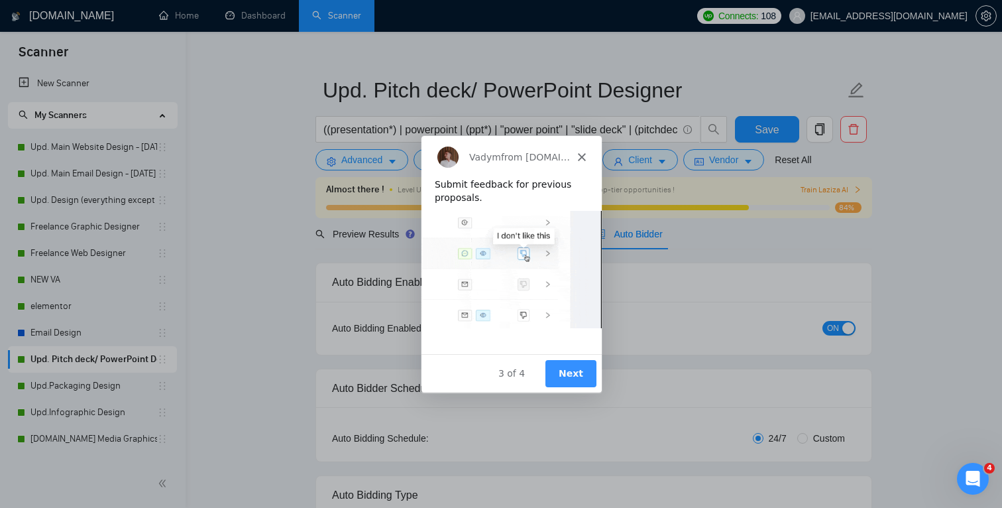
click at [569, 373] on button "Next" at bounding box center [570, 372] width 51 height 27
click at [569, 372] on button "Next" at bounding box center [570, 372] width 51 height 27
click at [569, 371] on button "Next" at bounding box center [570, 372] width 51 height 27
click at [571, 375] on button "Next" at bounding box center [570, 372] width 51 height 27
click at [582, 154] on icon "Close" at bounding box center [581, 156] width 8 height 8
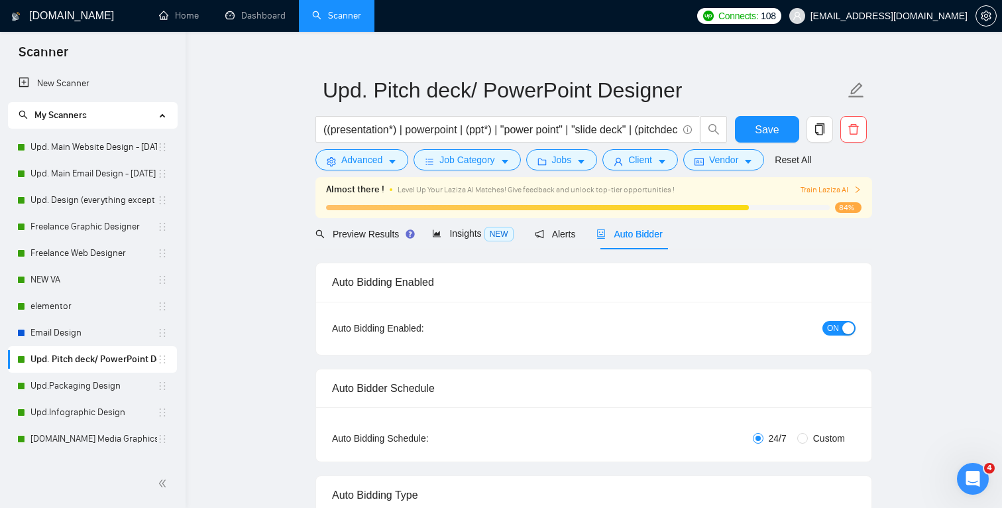
click at [640, 239] on span "Auto Bidder" at bounding box center [630, 234] width 66 height 11
